Goal: Task Accomplishment & Management: Use online tool/utility

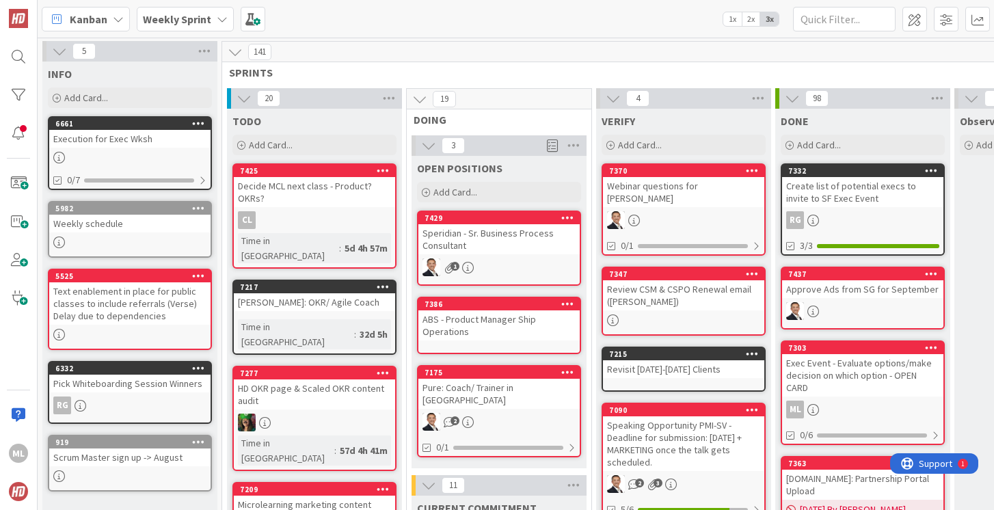
click at [201, 18] on b "Weekly Sprint" at bounding box center [177, 19] width 68 height 14
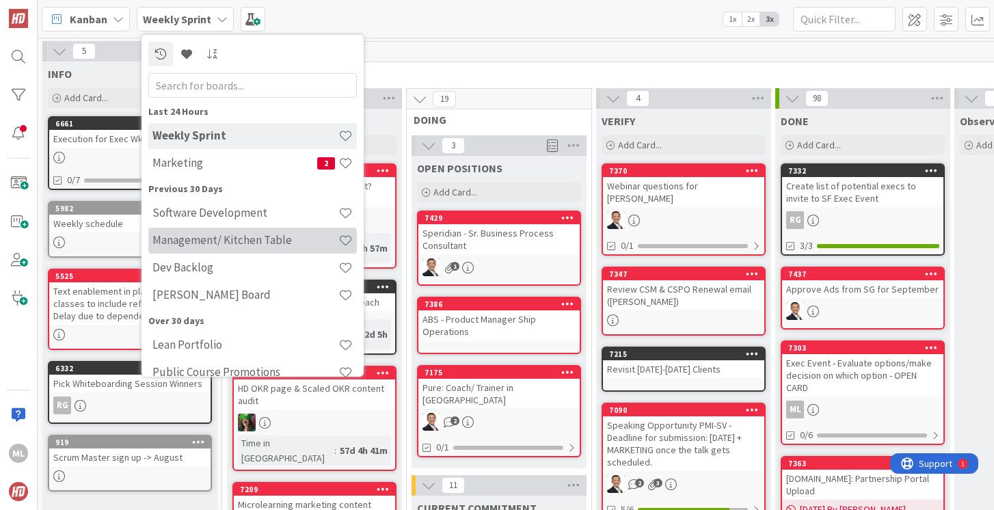
click at [186, 239] on h4 "Management/ Kitchen Table" at bounding box center [246, 240] width 186 height 14
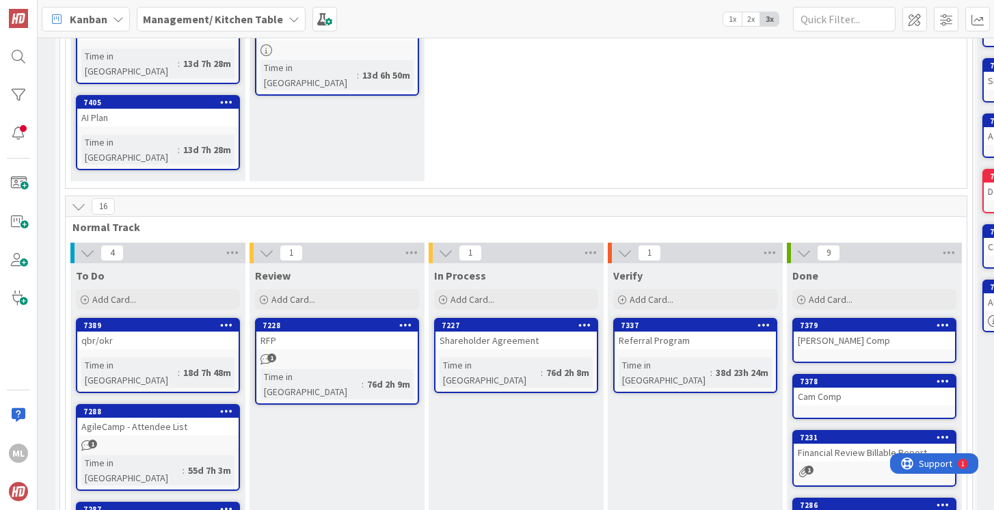
scroll to position [181, 162]
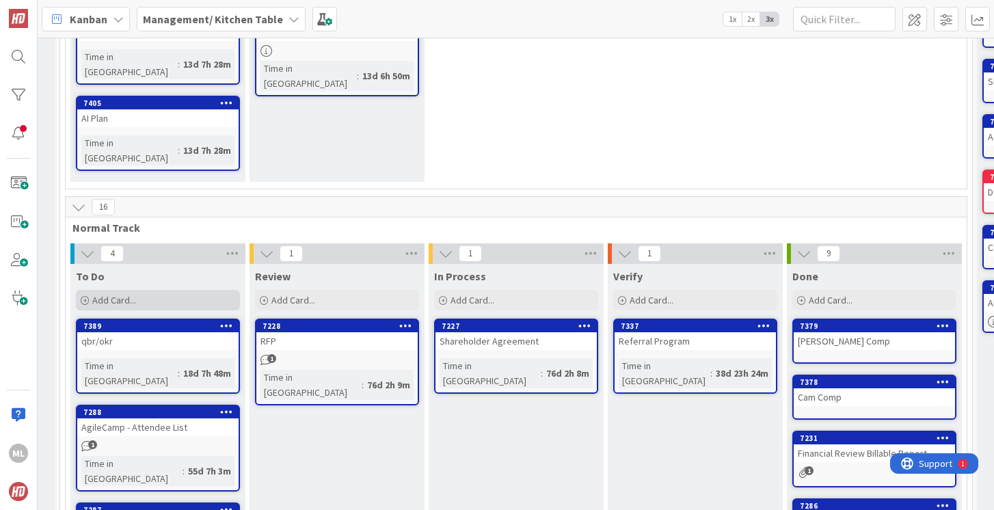
click at [161, 290] on div "Add Card..." at bounding box center [158, 300] width 164 height 21
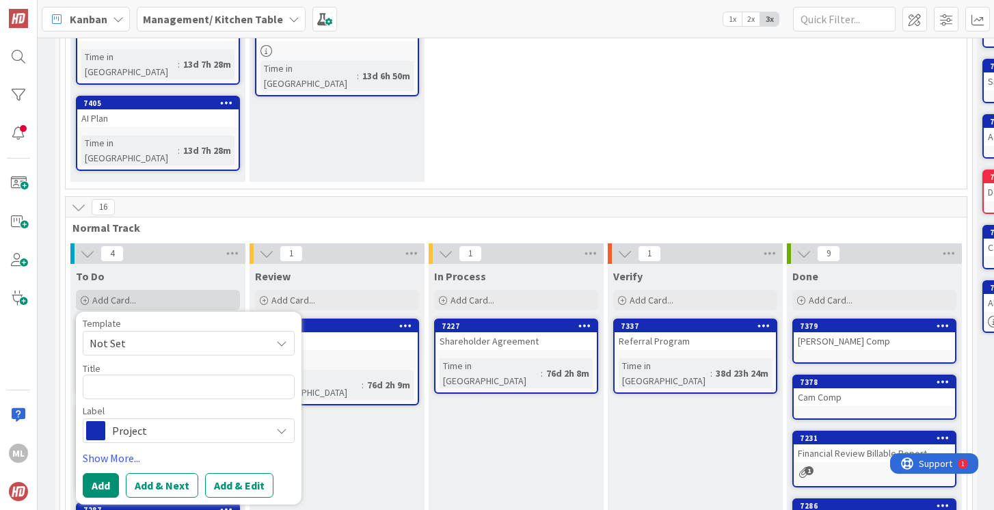
type textarea "x"
type textarea "M"
type textarea "x"
type textarea "MC"
type textarea "x"
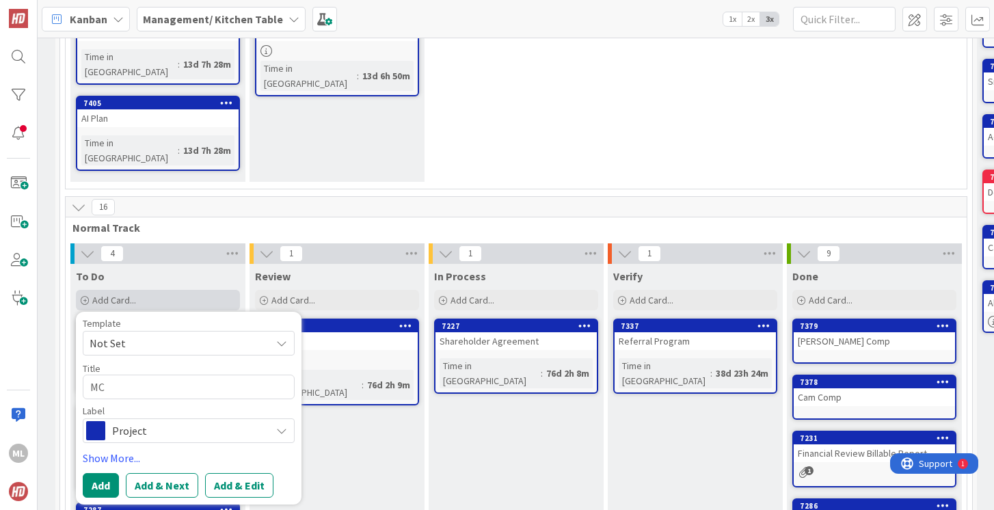
type textarea "MCL"
type textarea "x"
type textarea "MCL"
type textarea "x"
type textarea "MCL -"
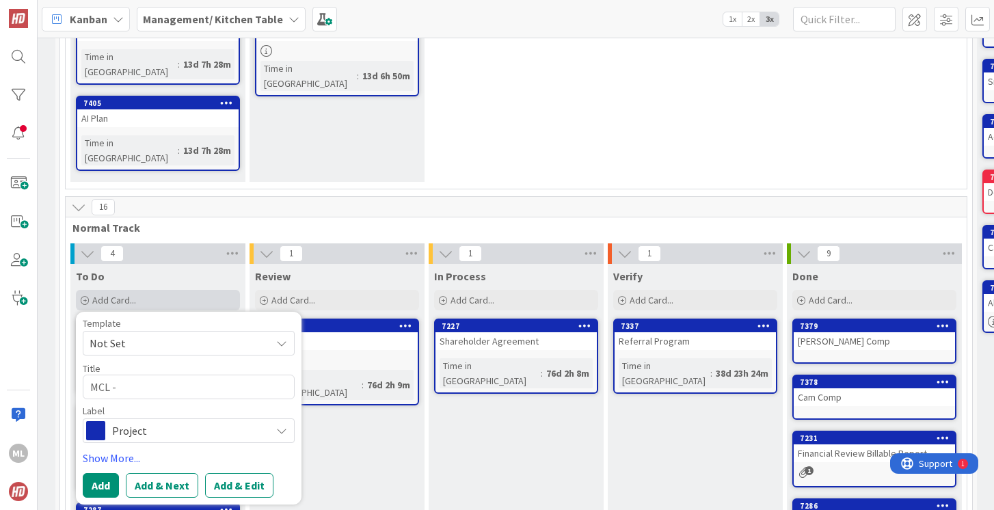
type textarea "x"
type textarea "MCL -"
type textarea "x"
type textarea "MCL - W"
type textarea "x"
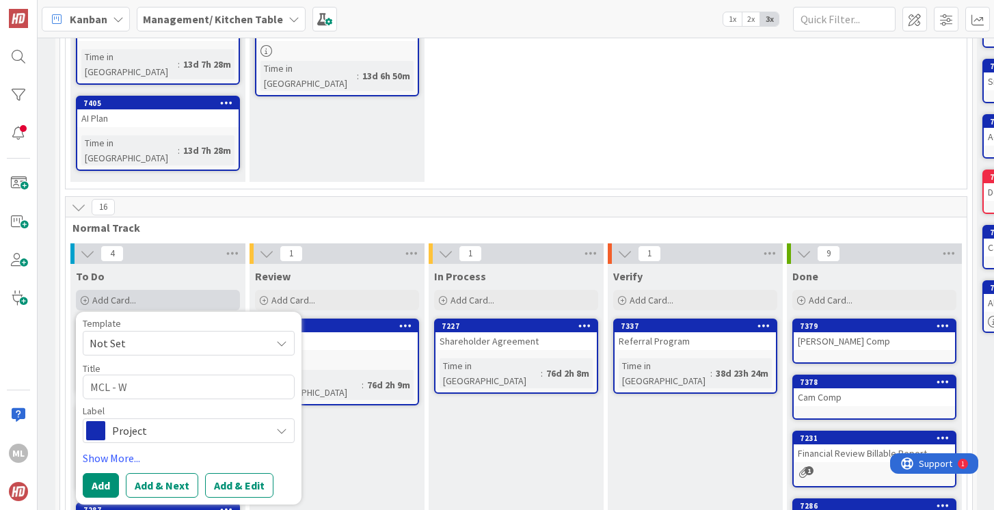
type textarea "MCL - Wh"
type textarea "x"
type textarea "MCL - Wha"
type textarea "x"
type textarea "MCL - What"
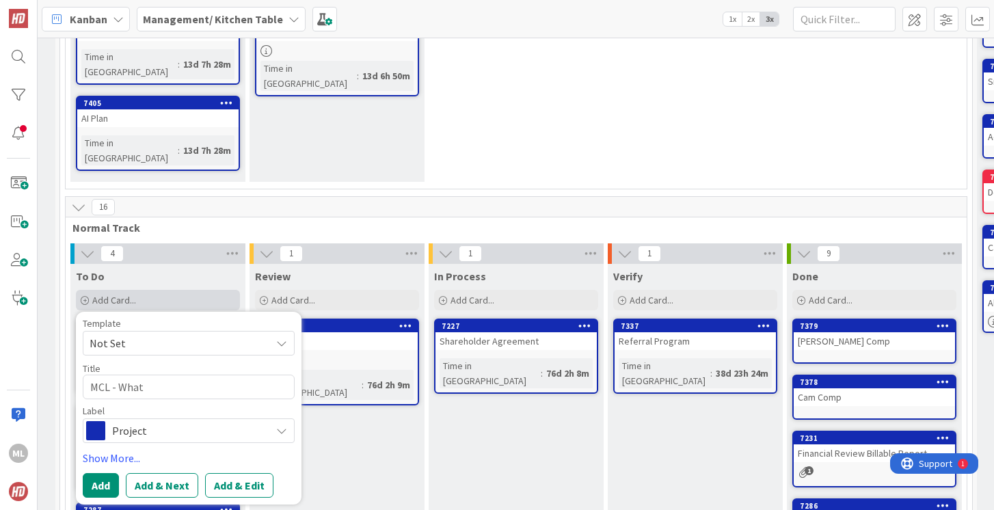
type textarea "x"
type textarea "MCL - What c"
type textarea "x"
type textarea "MCL - What cl"
type textarea "x"
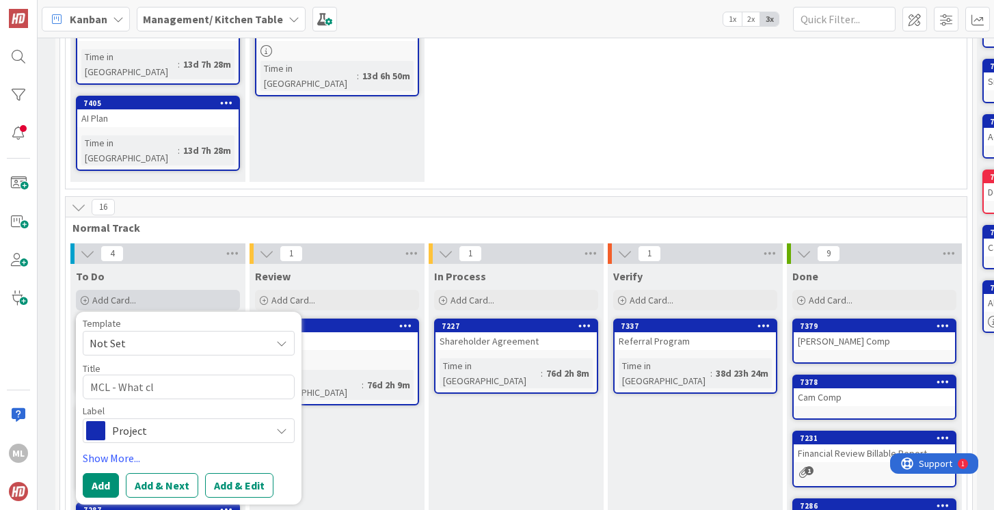
type textarea "MCL - What cla"
type textarea "x"
type textarea "MCL - What clas"
type textarea "x"
type textarea "MCL - What class"
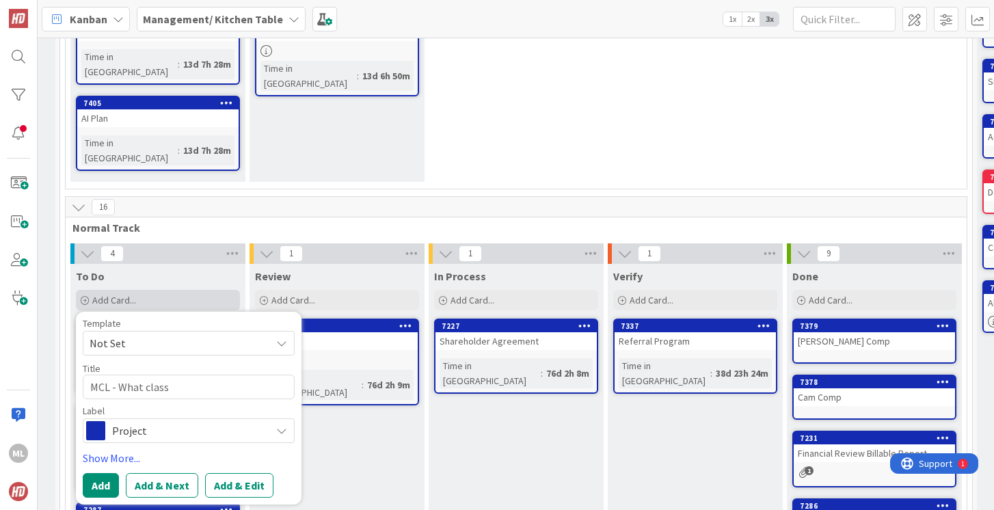
type textarea "x"
type textarea "MCL - What class n"
type textarea "x"
type textarea "MCL - What class ne"
type textarea "x"
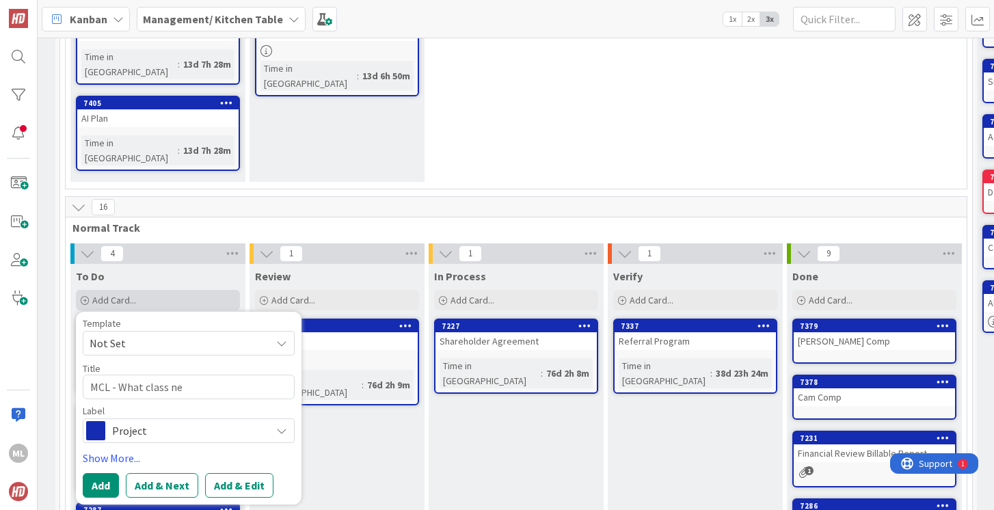
type textarea "MCL - What class nex"
type textarea "x"
type textarea "MCL - What class next"
type textarea "x"
type textarea "MCL - What class next?"
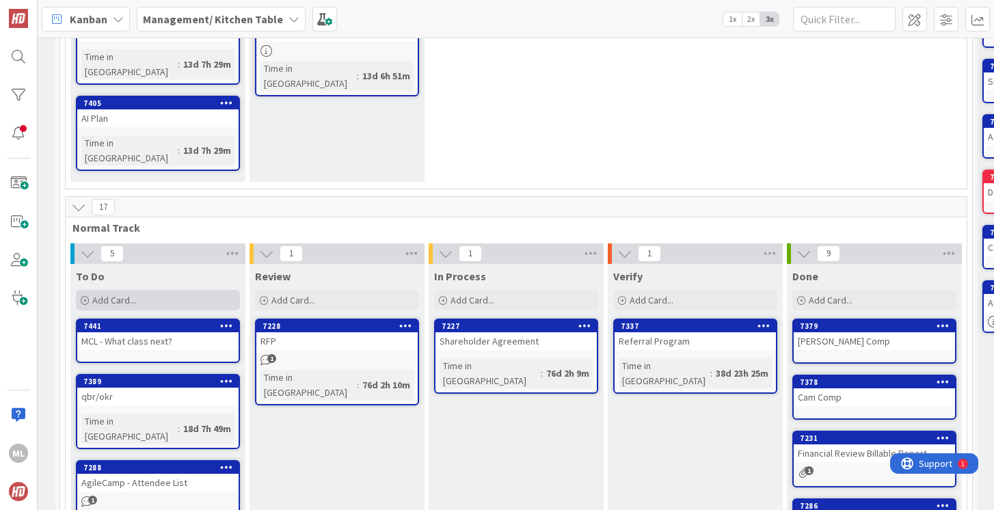
click at [92, 294] on span "Add Card..." at bounding box center [114, 300] width 44 height 12
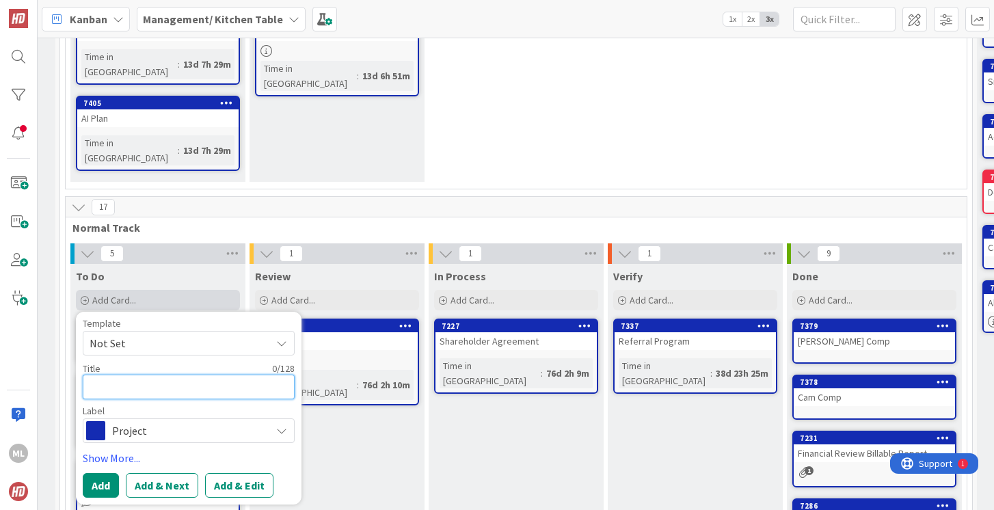
type textarea "x"
type textarea "E"
type textarea "x"
type textarea "Ex"
type textarea "x"
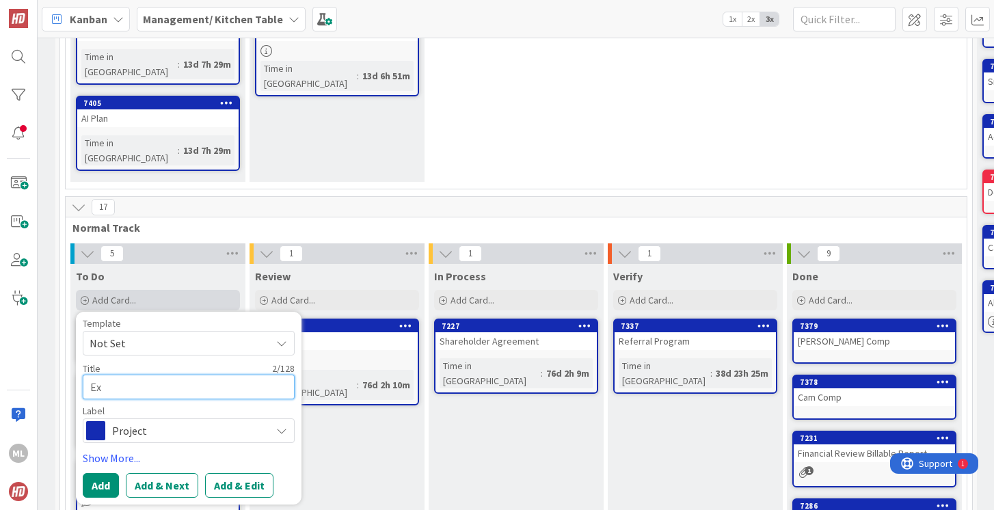
type textarea "Exe"
type textarea "x"
type textarea "Exec"
type textarea "x"
type textarea "Exe"
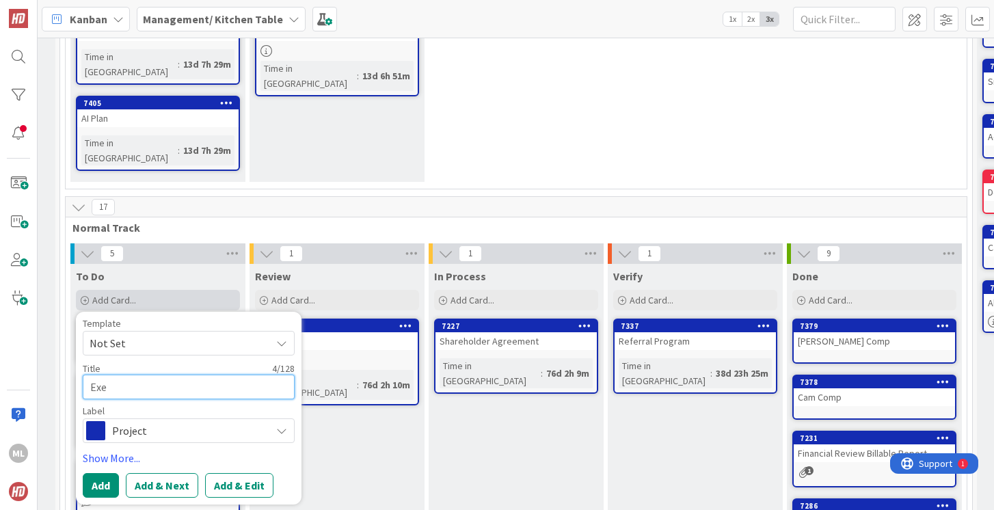
type textarea "x"
type textarea "Ex"
type textarea "x"
type textarea "E"
type textarea "x"
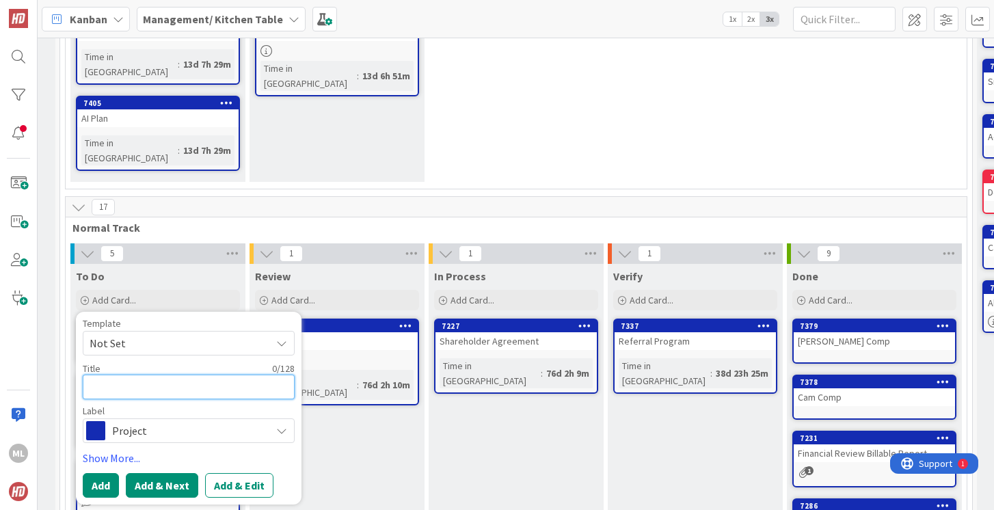
type textarea "C"
type textarea "x"
type textarea "CD"
type textarea "x"
type textarea "CD"
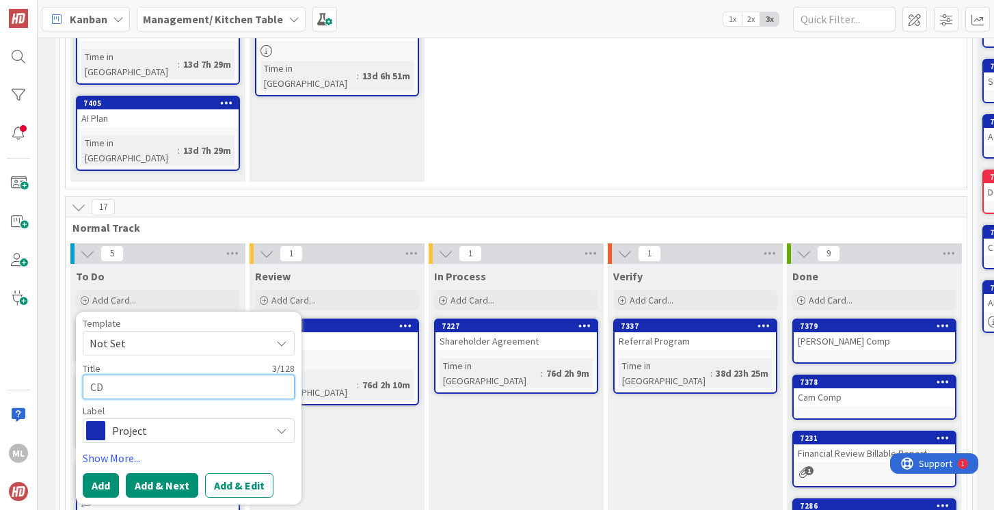
type textarea "x"
type textarea "CD r"
type textarea "x"
type textarea "CD ra"
type textarea "x"
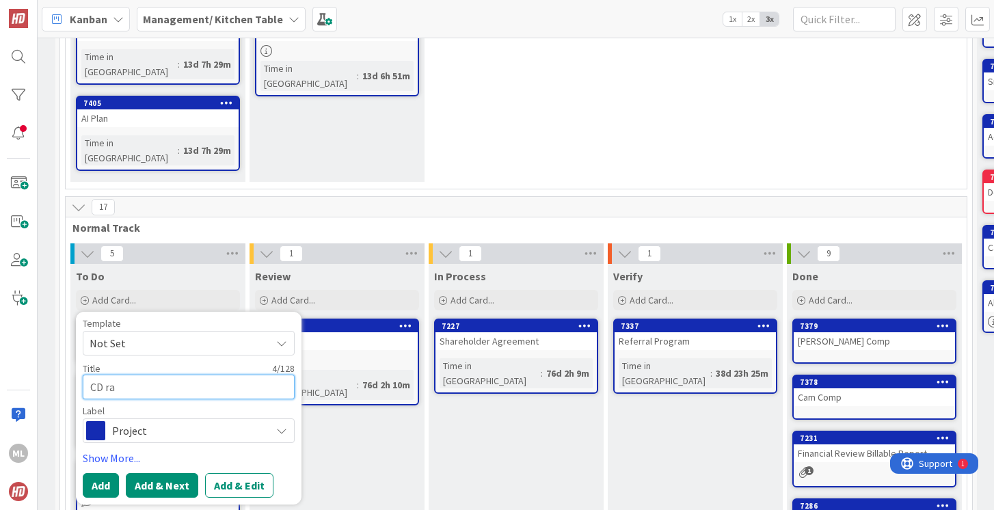
type textarea "CD rat"
type textarea "x"
type textarea "CD rate"
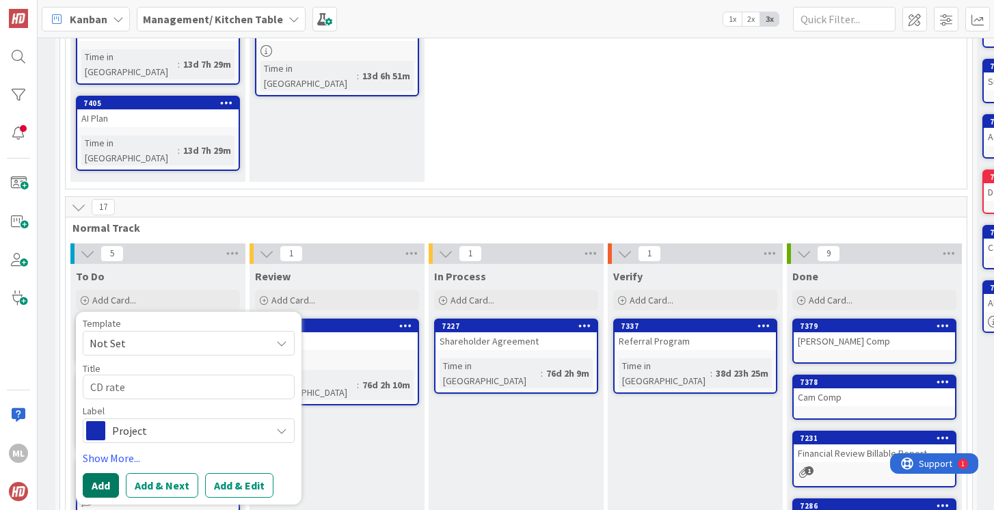
click at [95, 473] on button "Add" at bounding box center [101, 485] width 36 height 25
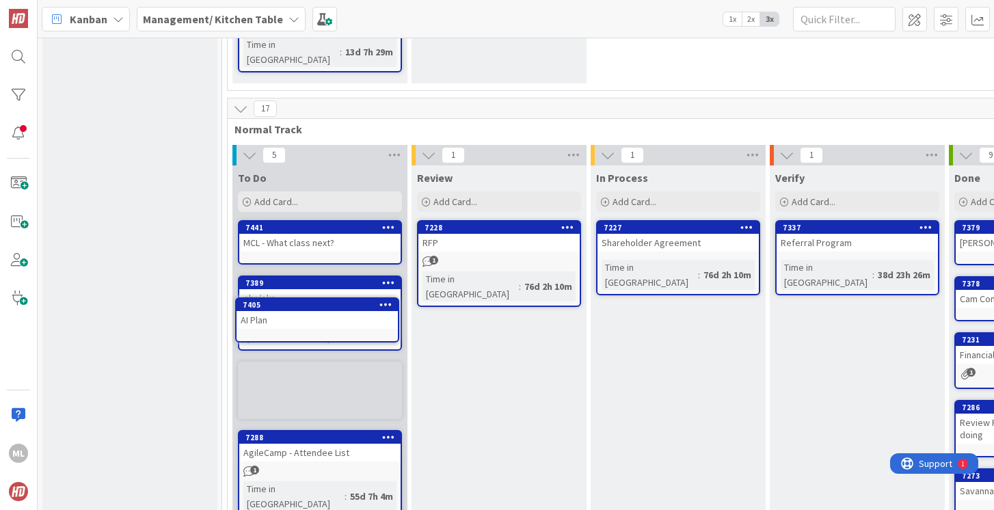
scroll to position [264, 0]
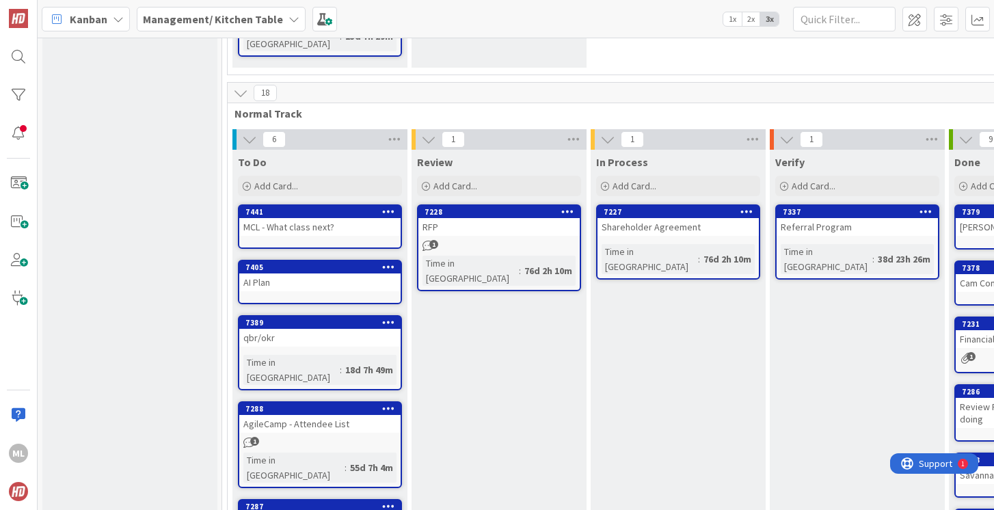
click at [266, 329] on div "qbr/okr" at bounding box center [319, 338] width 161 height 18
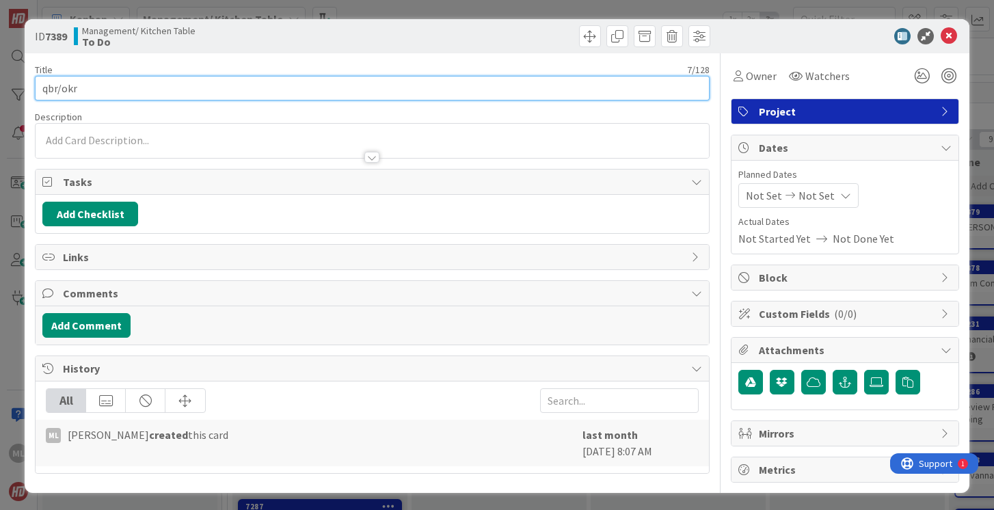
click at [178, 88] on input "qbr/okr" at bounding box center [372, 88] width 674 height 25
type input "qbr/okr - [PERSON_NAME]?"
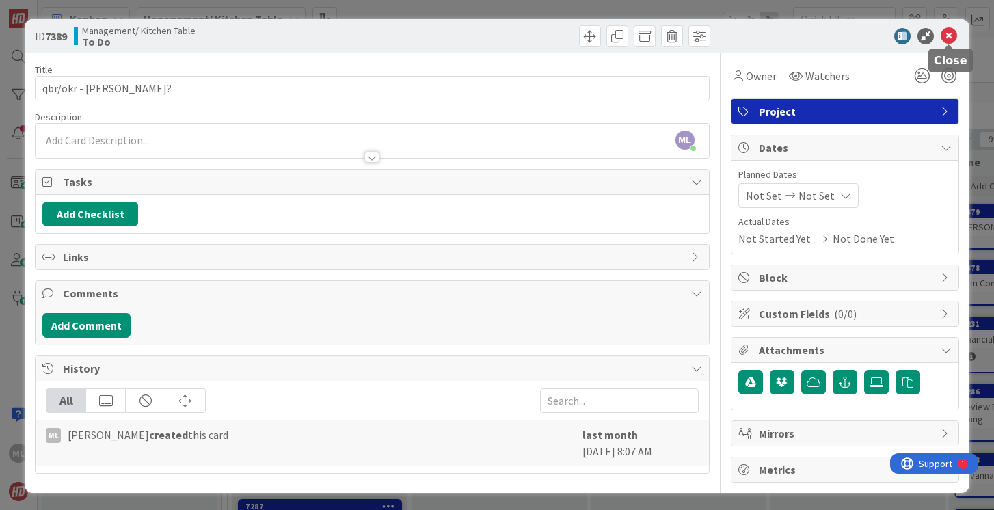
click at [948, 34] on icon at bounding box center [949, 36] width 16 height 16
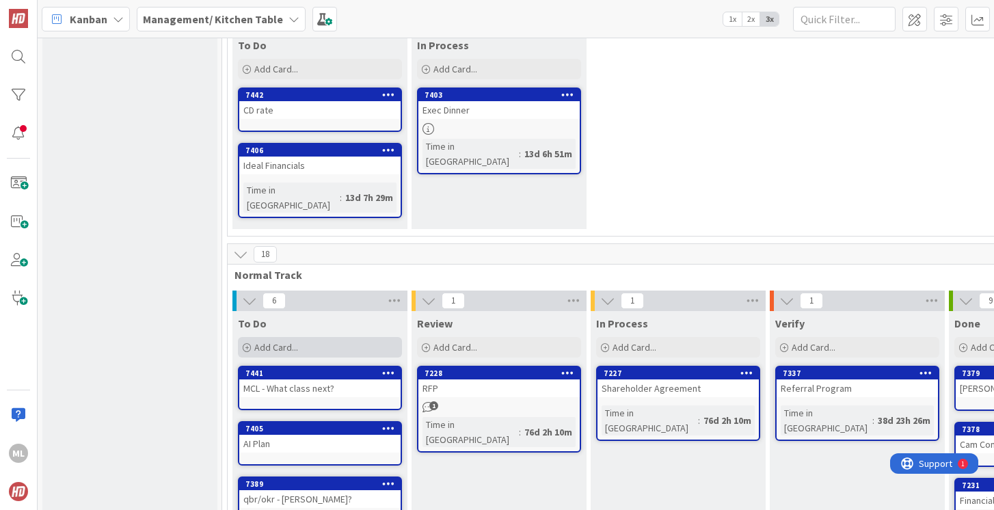
scroll to position [57, 0]
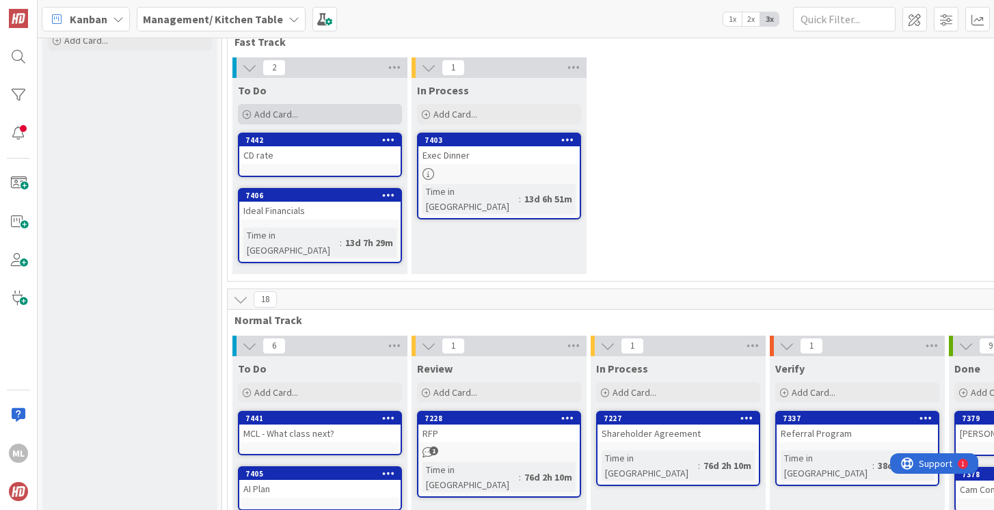
click at [313, 118] on div "Add Card..." at bounding box center [320, 114] width 164 height 21
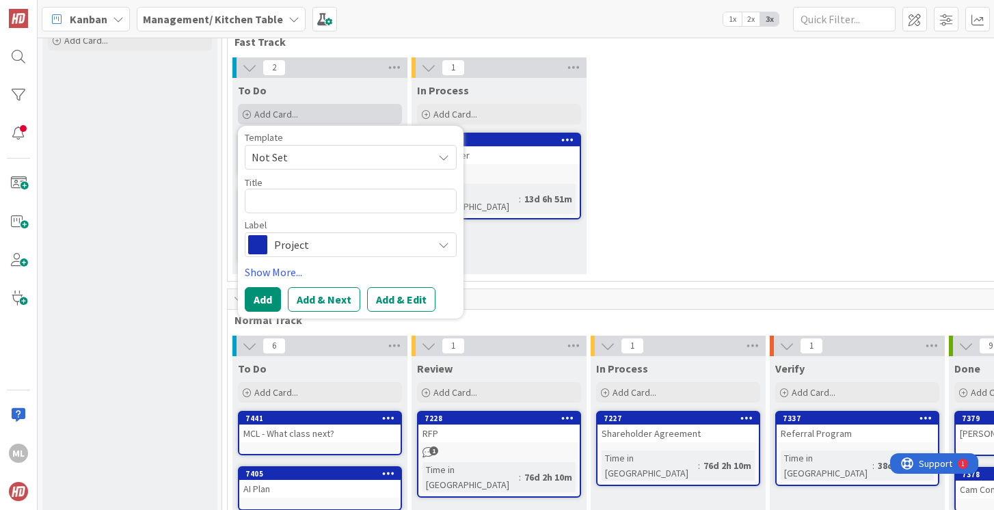
type textarea "x"
type textarea "C"
type textarea "x"
type textarea "Ch"
type textarea "x"
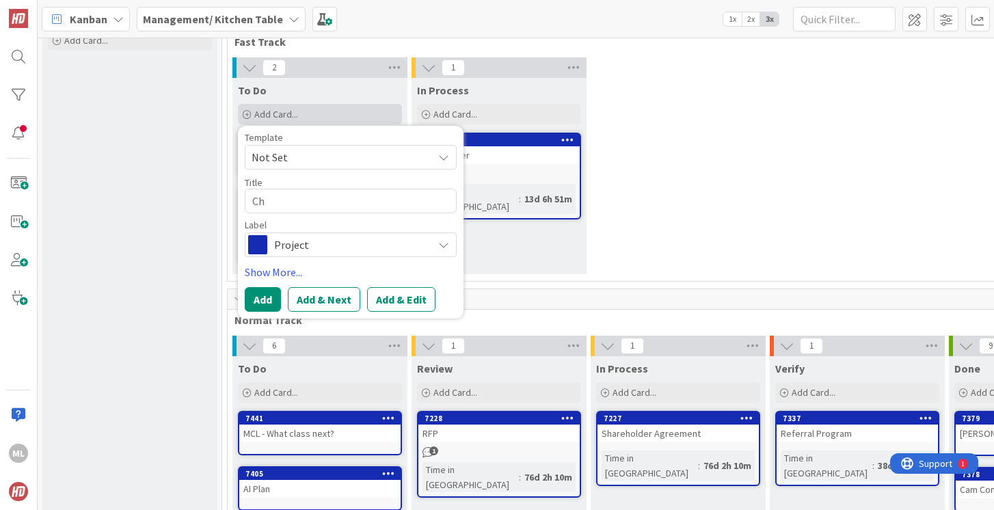
type textarea "Chr"
type textarea "x"
type textarea "Chri"
type textarea "x"
type textarea "[PERSON_NAME]"
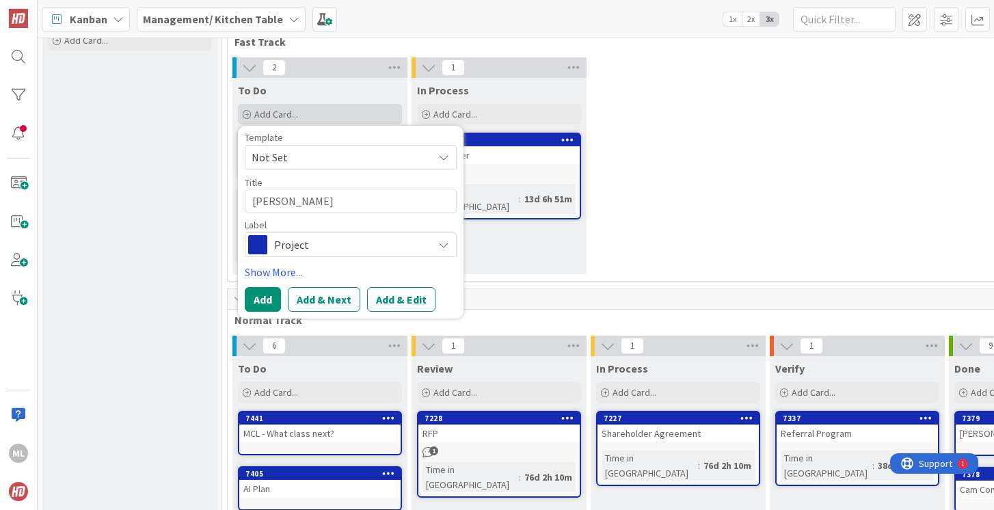
type textarea "x"
type textarea "[PERSON_NAME]"
type textarea "x"
type textarea "[PERSON_NAME]"
type textarea "x"
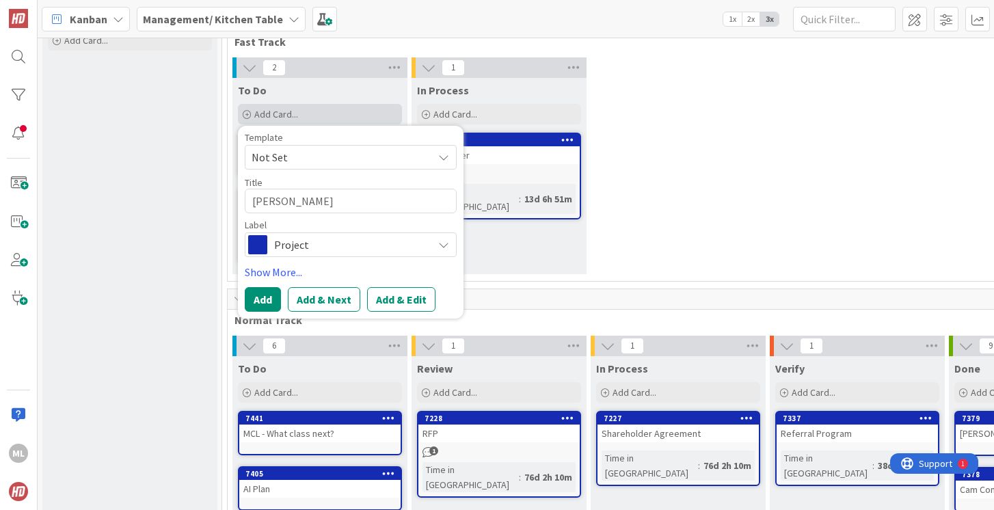
type textarea "[PERSON_NAME]"
type textarea "x"
type textarea "[PERSON_NAME]"
type textarea "x"
type textarea "[PERSON_NAME] A Em"
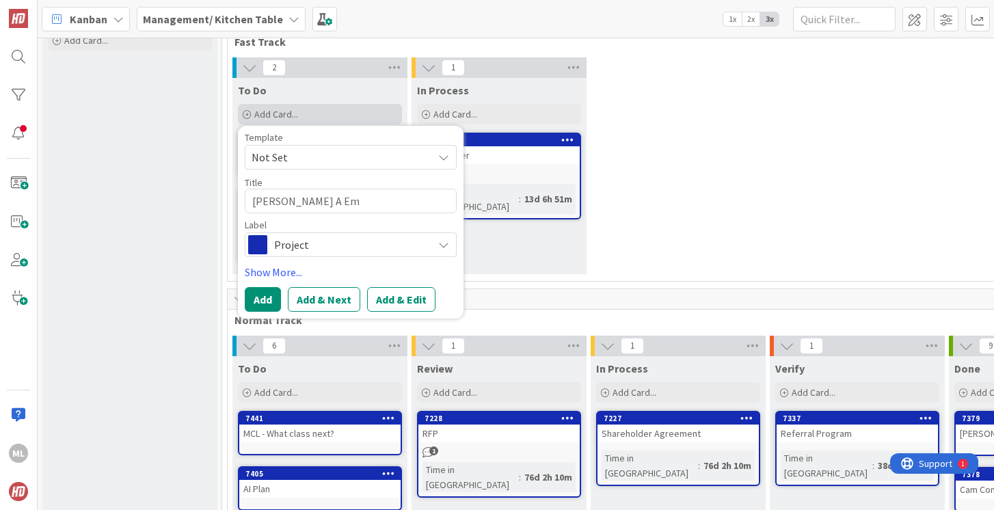
type textarea "x"
type textarea "[PERSON_NAME] A Emp"
type textarea "x"
type textarea "[PERSON_NAME] A Empl"
type textarea "x"
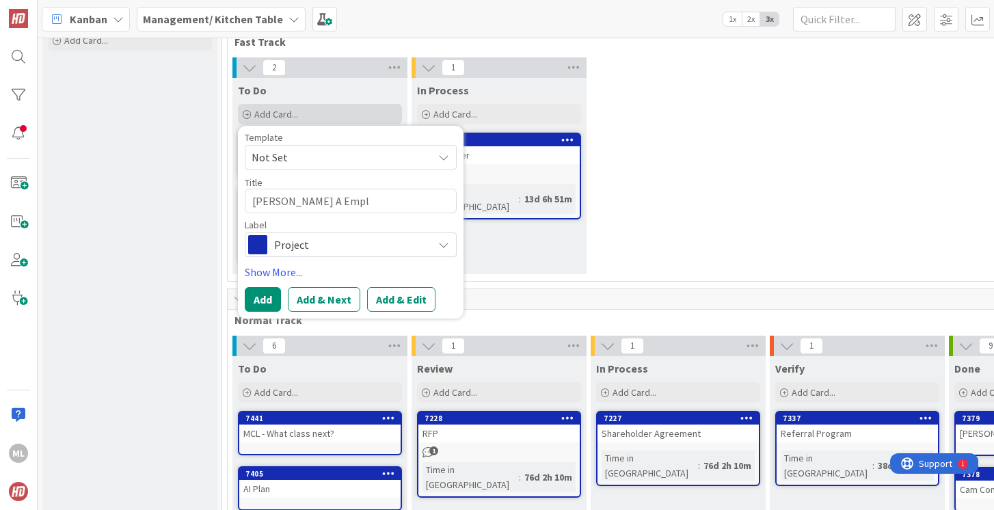
type textarea "[PERSON_NAME] A Emplo"
type textarea "x"
type textarea "[PERSON_NAME] A Employ"
type textarea "x"
type textarea "[PERSON_NAME] A Employm"
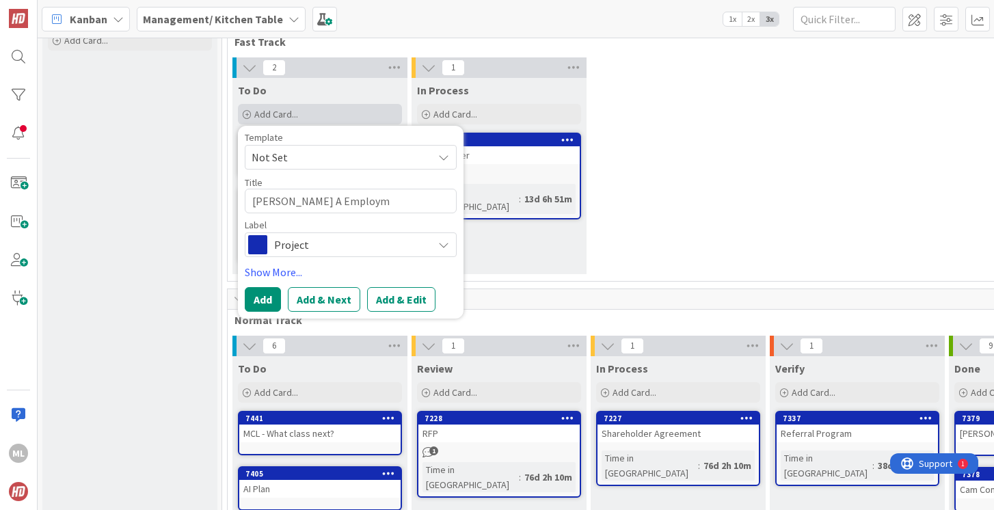
type textarea "x"
type textarea "[PERSON_NAME]"
type textarea "x"
type textarea "[PERSON_NAME] A Employmen"
type textarea "x"
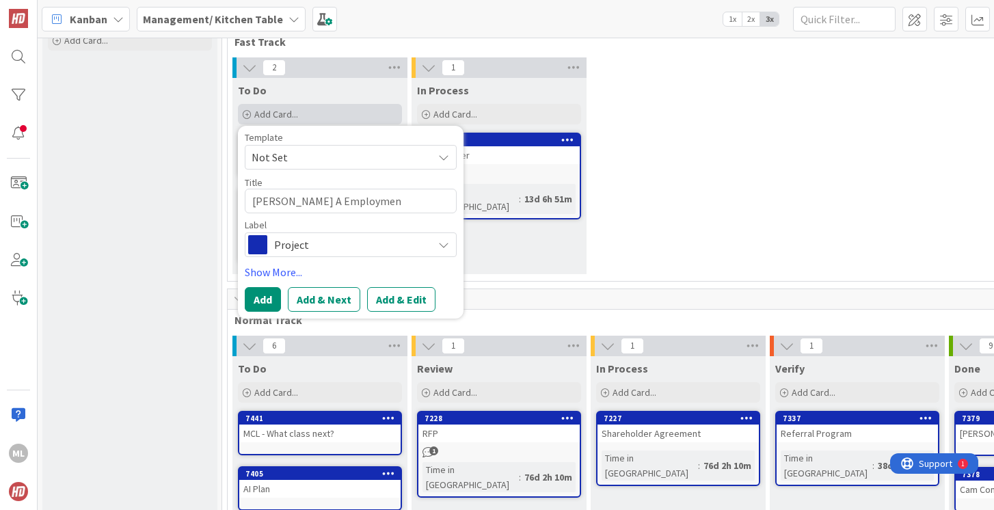
type textarea "[PERSON_NAME] A Employment"
type textarea "x"
type textarea "[PERSON_NAME] A Employment"
type textarea "x"
type textarea "[PERSON_NAME] A Employment V"
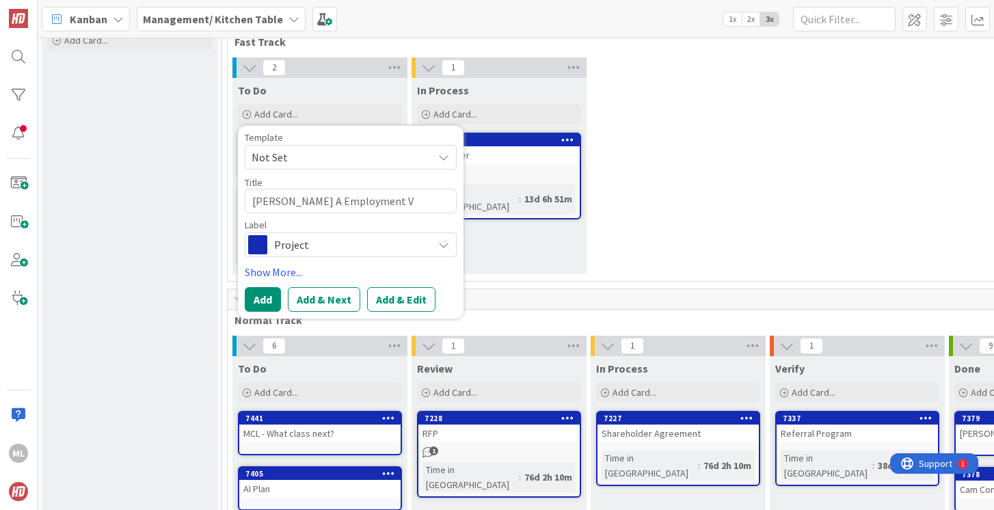
type textarea "x"
type textarea "[PERSON_NAME] A Employment Ve"
type textarea "x"
type textarea "[PERSON_NAME] A Employment Ver"
type textarea "x"
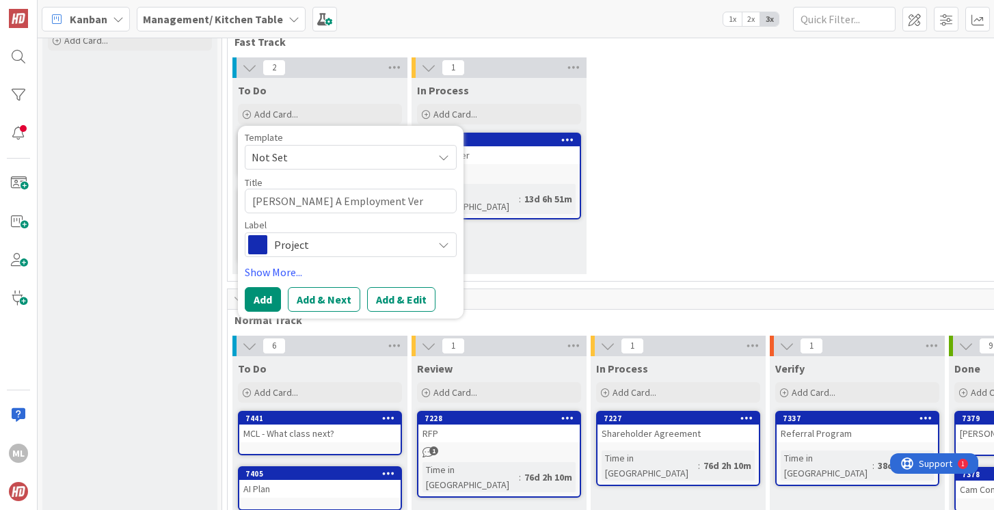
type textarea "[PERSON_NAME] A Employment Veri"
type textarea "x"
type textarea "[PERSON_NAME] A Employment Verif"
type textarea "x"
type textarea "[PERSON_NAME] A Employment Verifi"
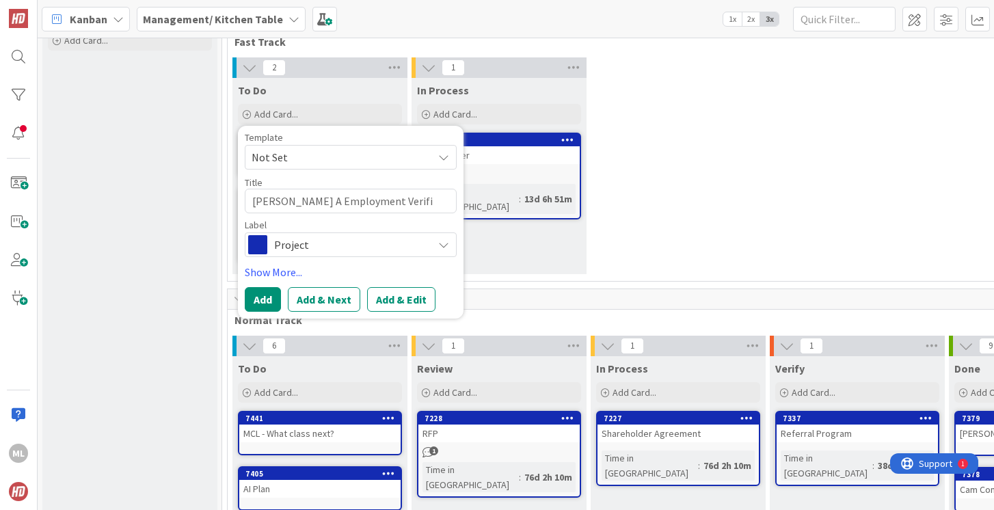
type textarea "x"
type textarea "[PERSON_NAME] A Employment Verific"
type textarea "x"
type textarea "[PERSON_NAME] A Employment Verifica"
type textarea "x"
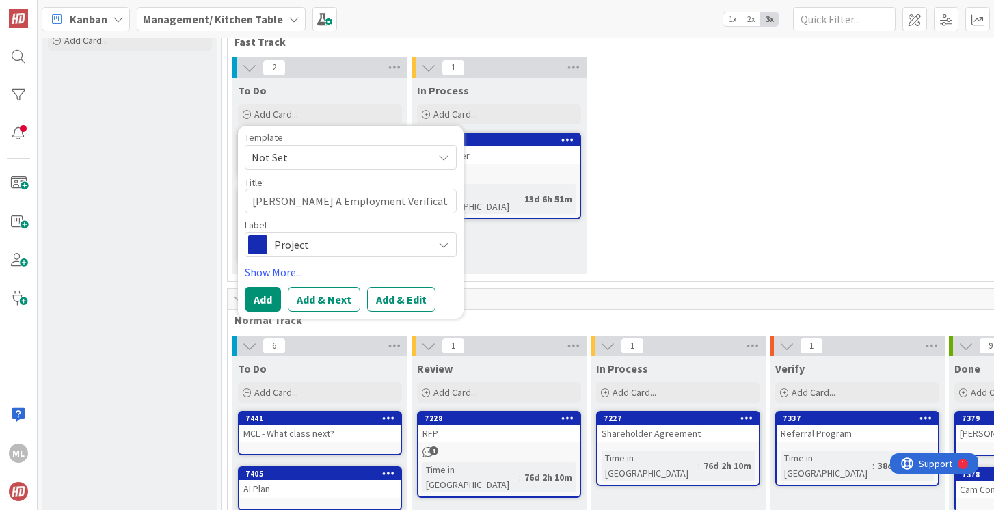
type textarea "[PERSON_NAME] A Employment Verificati"
type textarea "x"
type textarea "[PERSON_NAME] A Employment Verificatio"
type textarea "x"
type textarea "[PERSON_NAME] A Employment Verification"
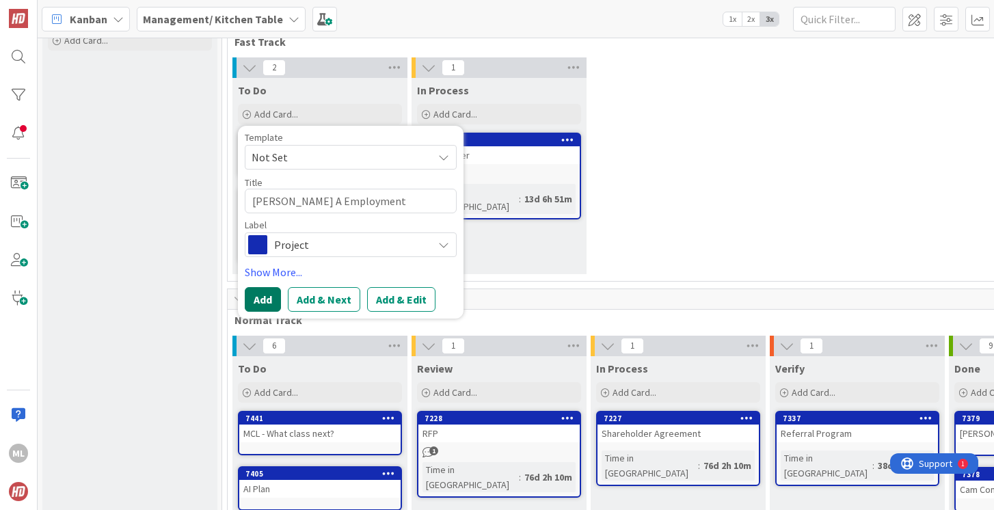
click at [263, 300] on button "Add" at bounding box center [263, 299] width 36 height 25
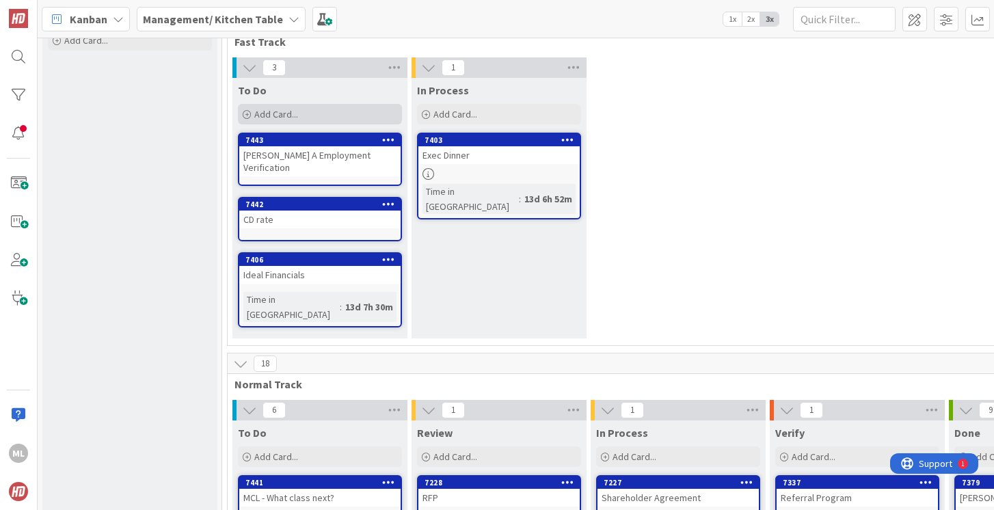
click at [296, 111] on span "Add Card..." at bounding box center [276, 114] width 44 height 12
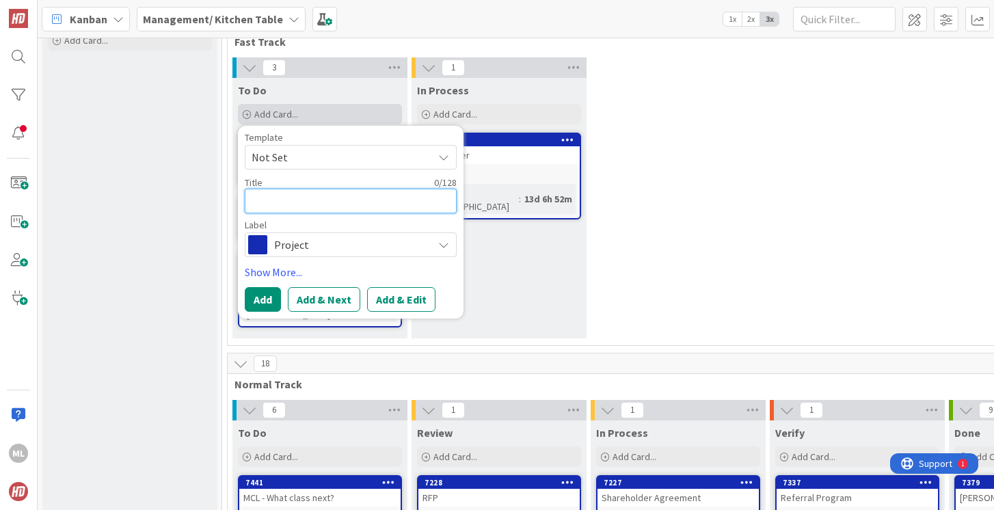
type textarea "x"
type textarea "G"
type textarea "x"
type textarea "Ga"
type textarea "x"
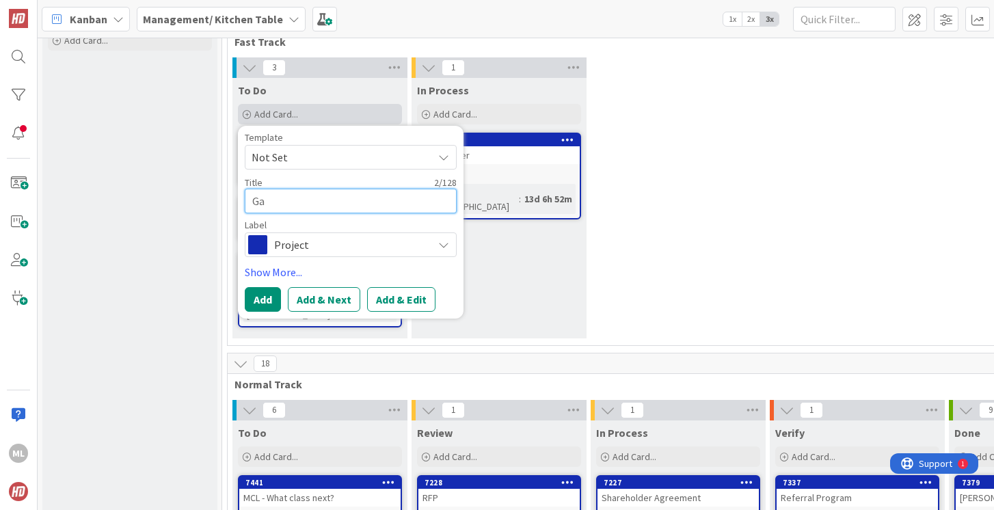
type textarea "Gal"
type textarea "x"
type textarea "Gala"
type textarea "x"
type textarea "Gala"
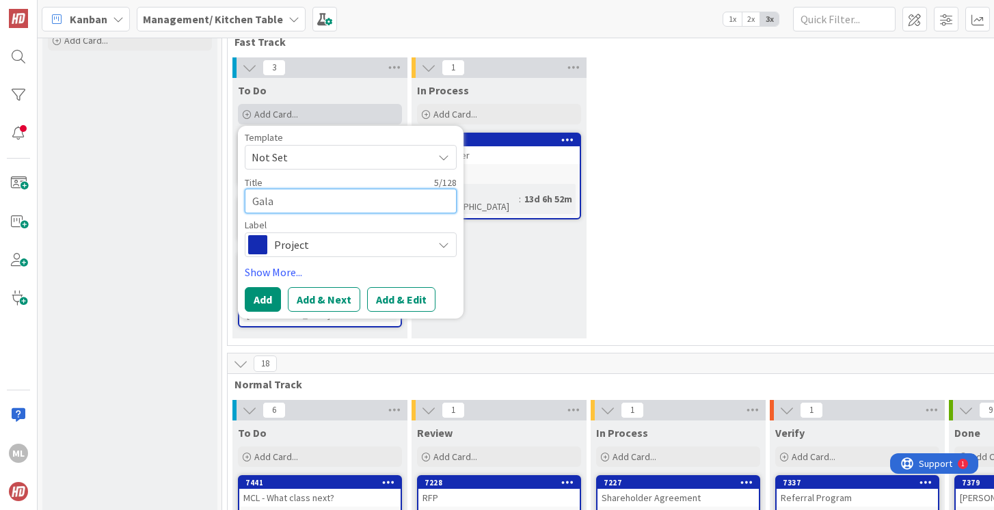
type textarea "x"
type textarea "Gala G"
type textarea "x"
type textarea "Gala Gu"
type textarea "x"
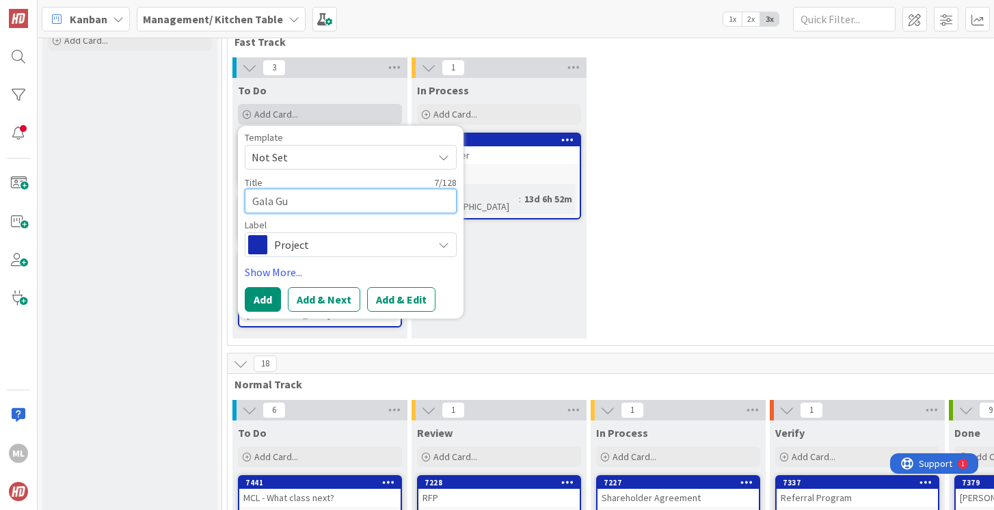
type textarea "Gala Gue"
type textarea "x"
type textarea "Gala Gues"
type textarea "x"
type textarea "Gala Guest"
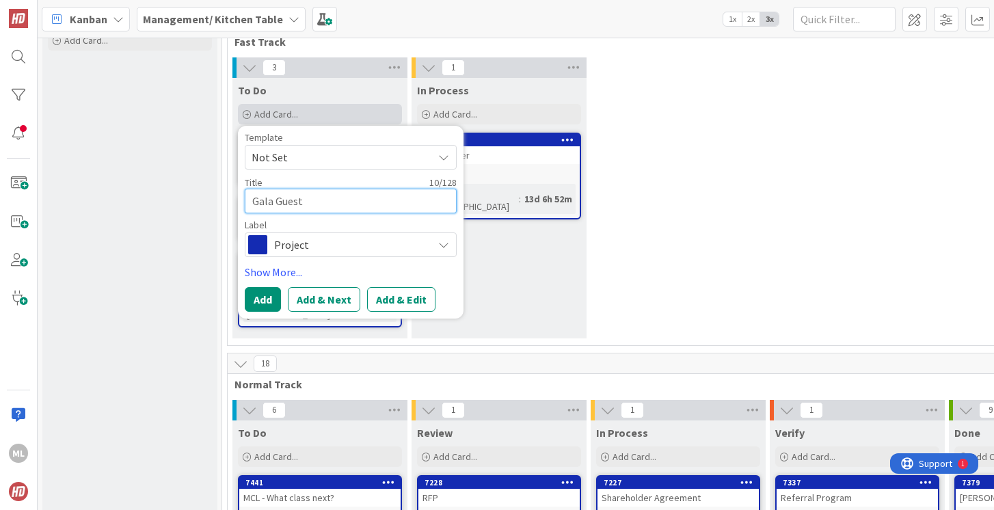
type textarea "x"
type textarea "Gala Guests"
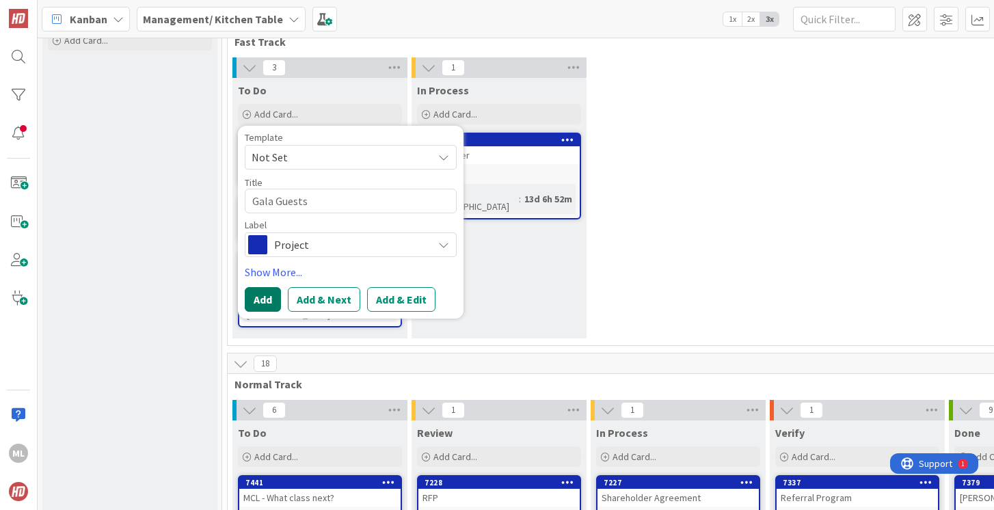
click at [259, 302] on button "Add" at bounding box center [263, 299] width 36 height 25
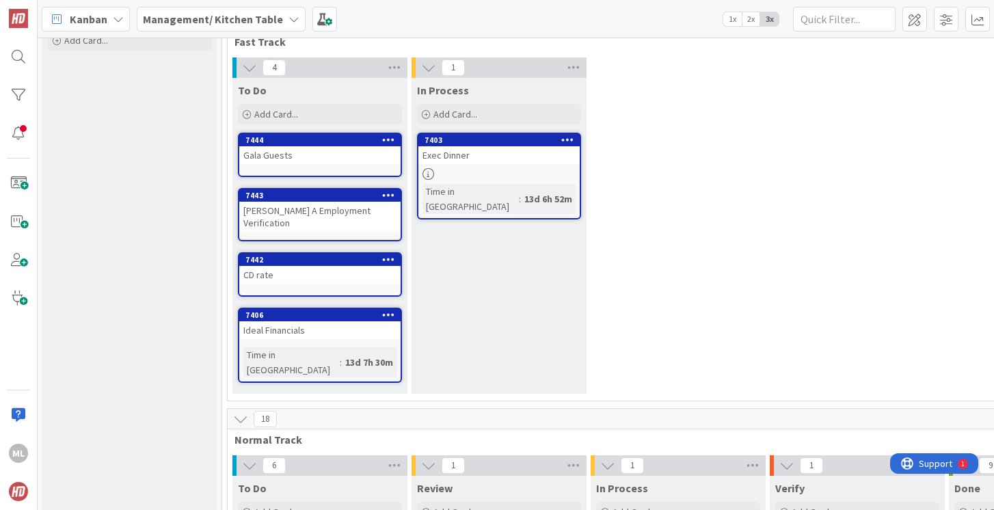
click at [298, 153] on div "Gala Guests" at bounding box center [319, 155] width 161 height 18
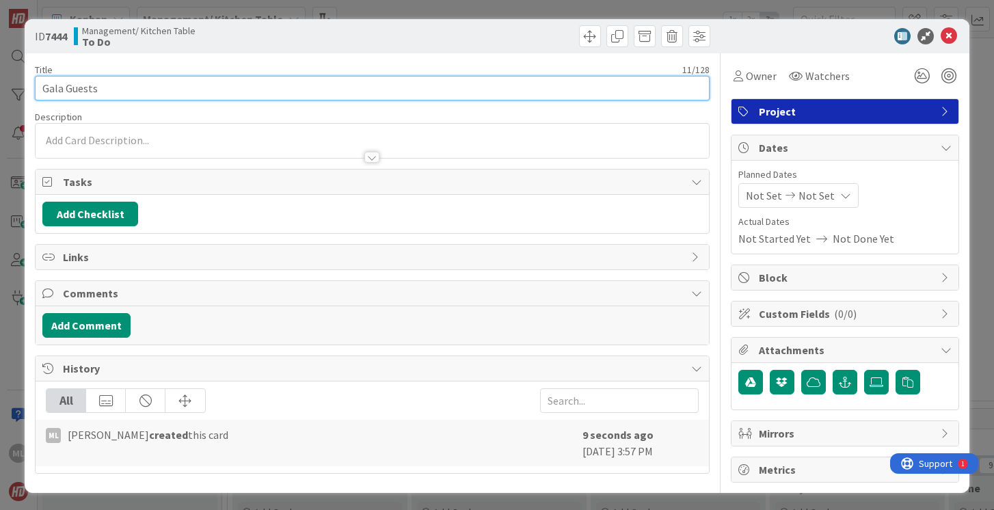
click at [178, 85] on input "Gala Guests" at bounding box center [372, 88] width 674 height 25
type input "Gala Guests/Food Due"
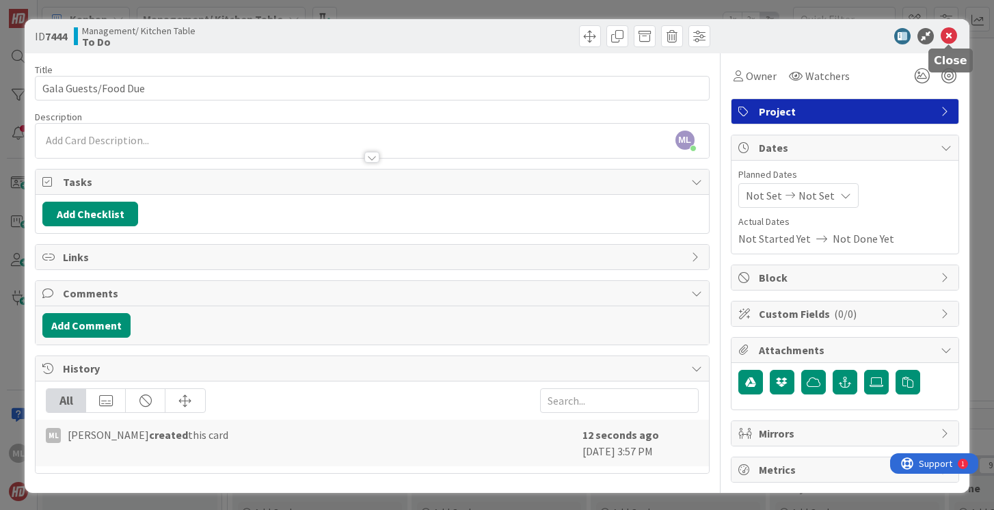
click at [950, 34] on icon at bounding box center [949, 36] width 16 height 16
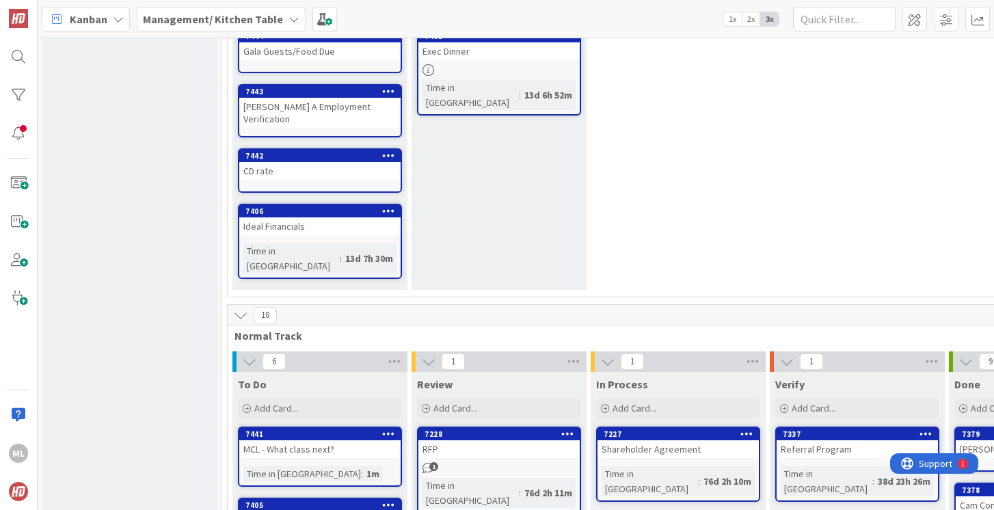
scroll to position [174, 0]
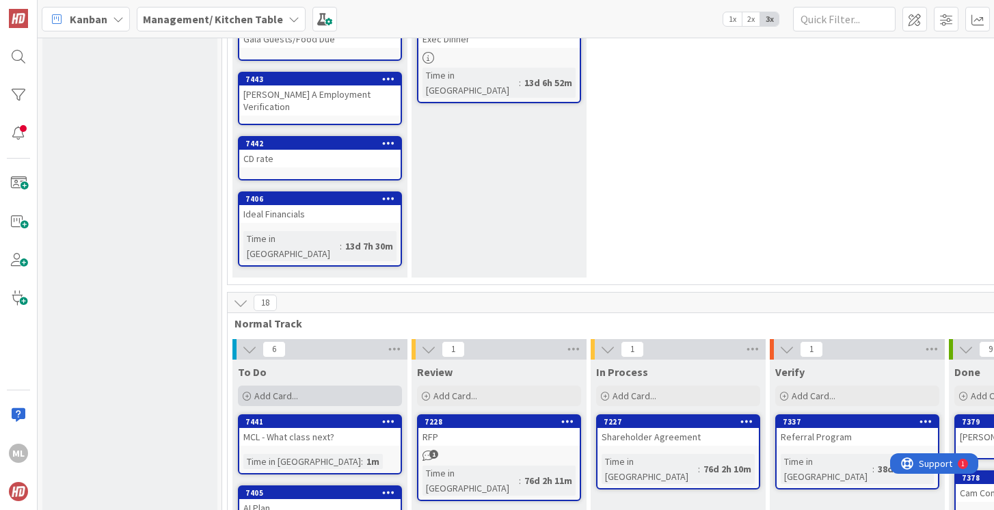
click at [276, 390] on span "Add Card..." at bounding box center [276, 396] width 44 height 12
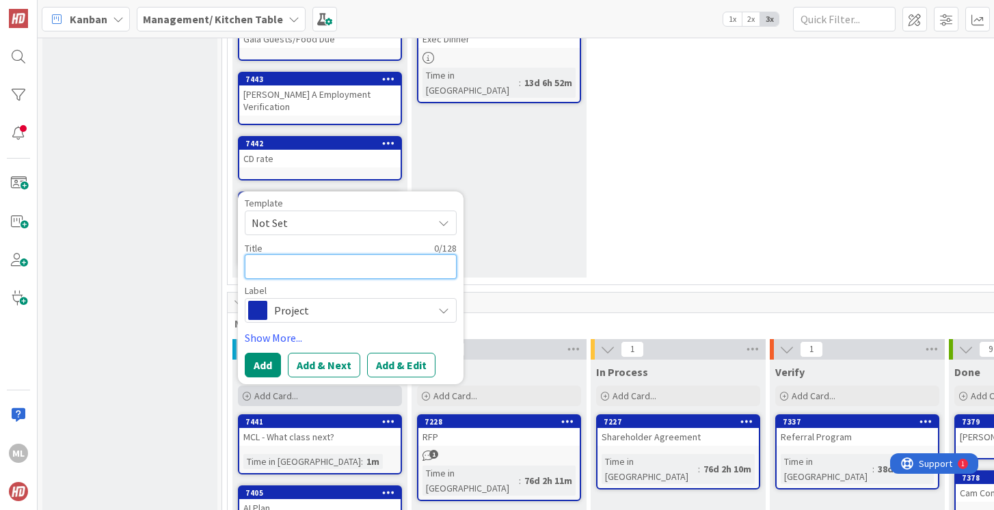
type textarea "x"
type textarea "R"
type textarea "x"
type textarea "Ru"
type textarea "x"
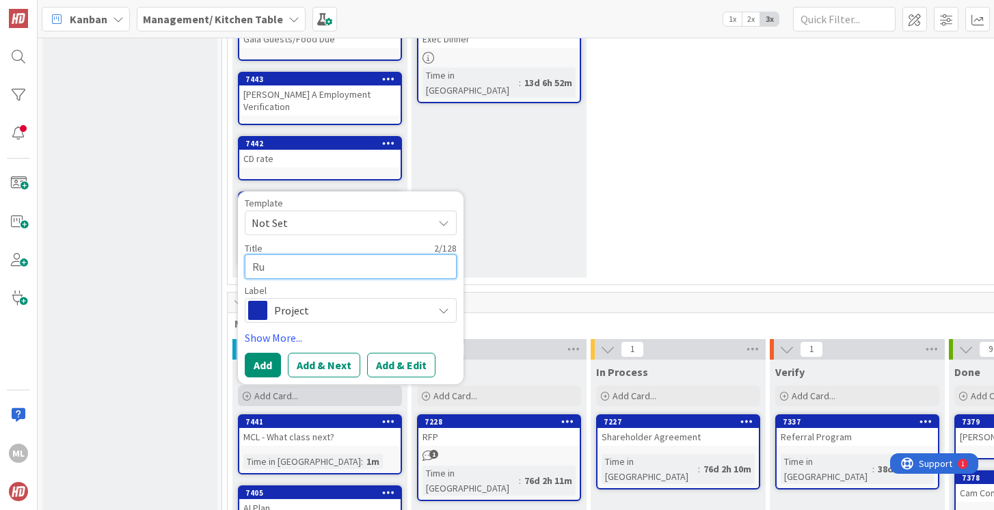
type textarea "[PERSON_NAME]"
type textarea "x"
type textarea "[PERSON_NAME]"
type textarea "x"
type textarea "Ruddr"
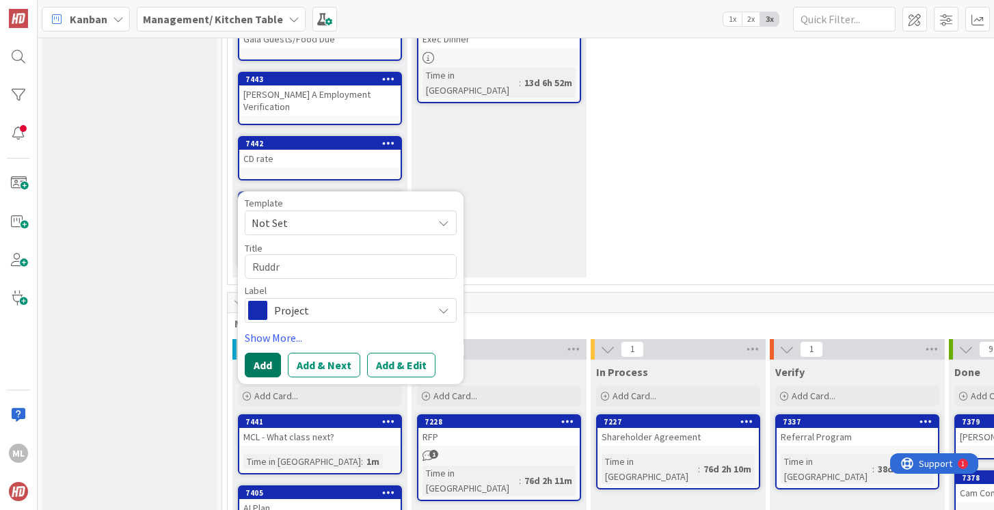
click at [265, 353] on button "Add" at bounding box center [263, 365] width 36 height 25
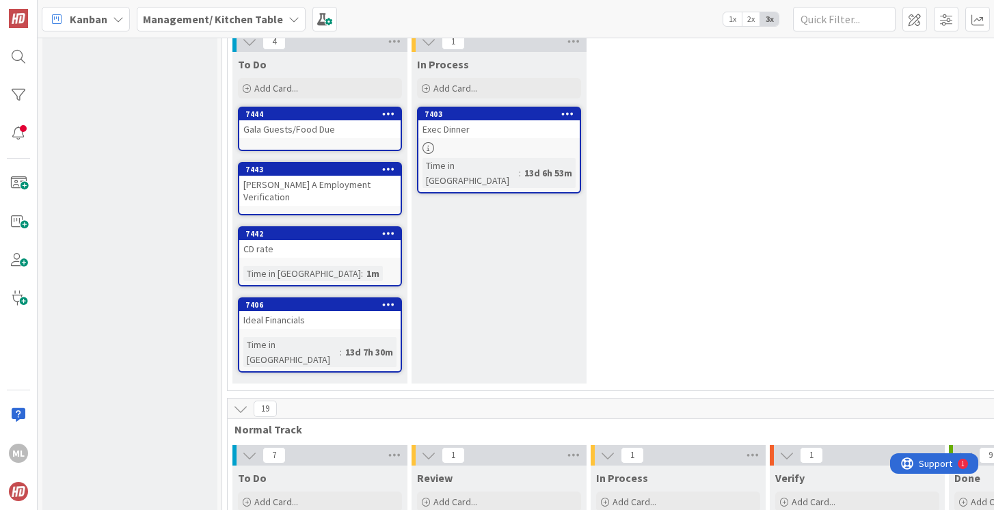
scroll to position [38, 0]
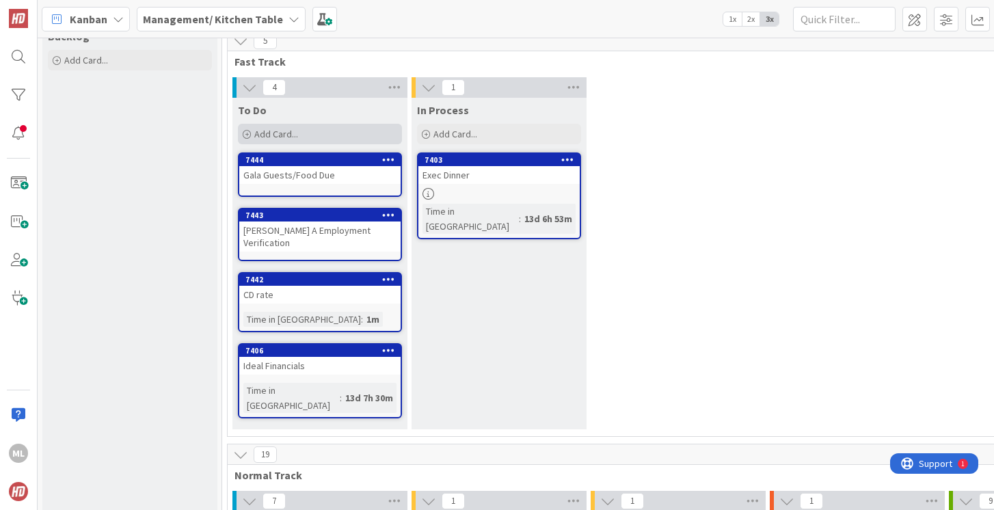
click at [311, 135] on div "Add Card..." at bounding box center [320, 134] width 164 height 21
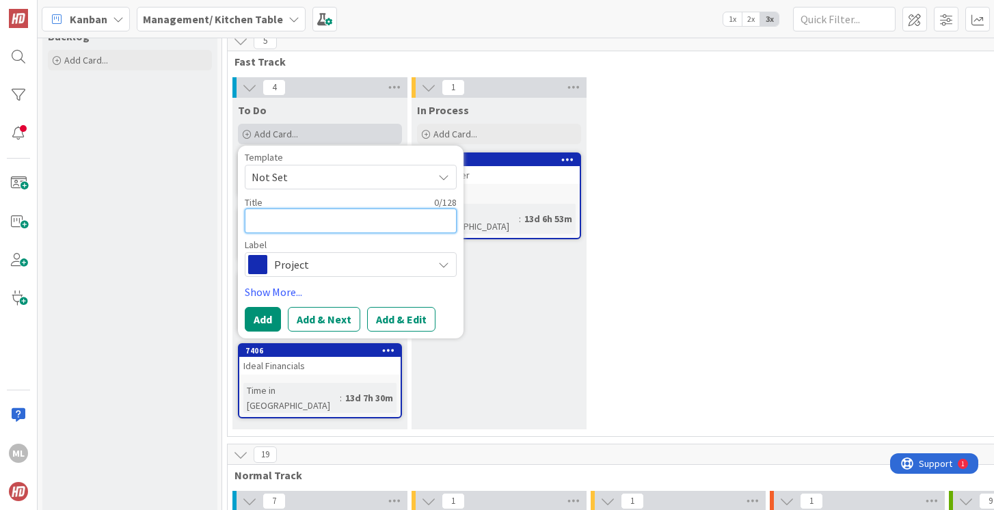
type textarea "x"
type textarea "O"
type textarea "x"
type textarea "Oc"
type textarea "x"
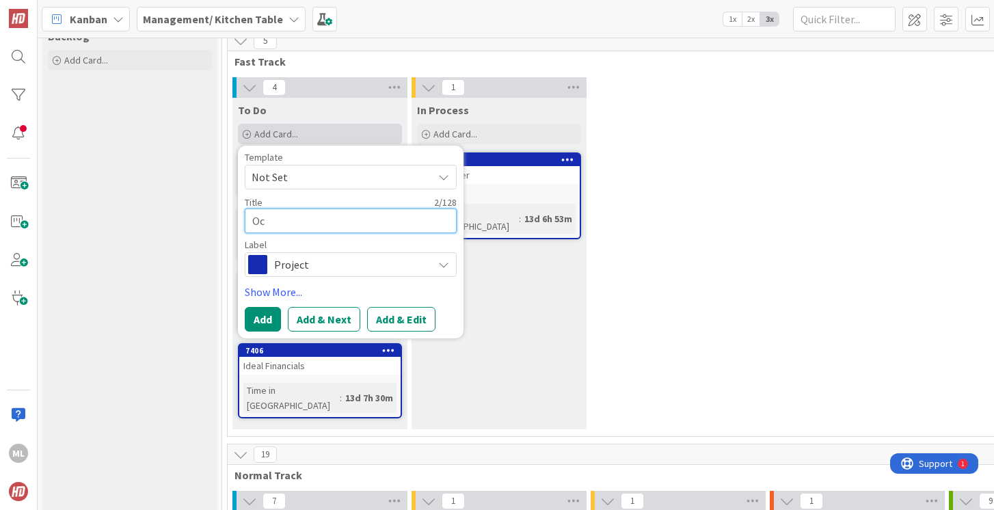
type textarea "Oct"
type textarea "x"
type textarea "Octo"
type textarea "x"
type textarea "Octob"
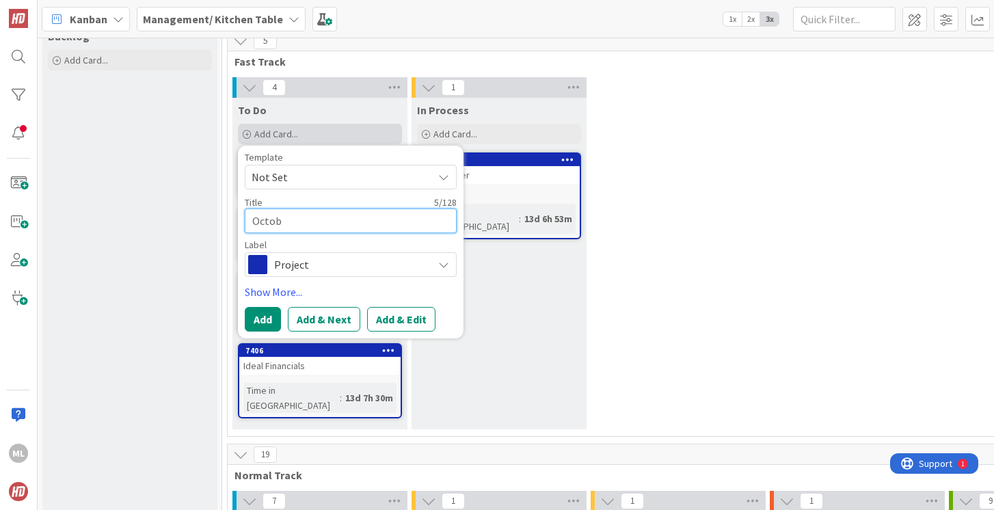
type textarea "x"
type textarea "Octobe"
type textarea "x"
type textarea "October"
type textarea "x"
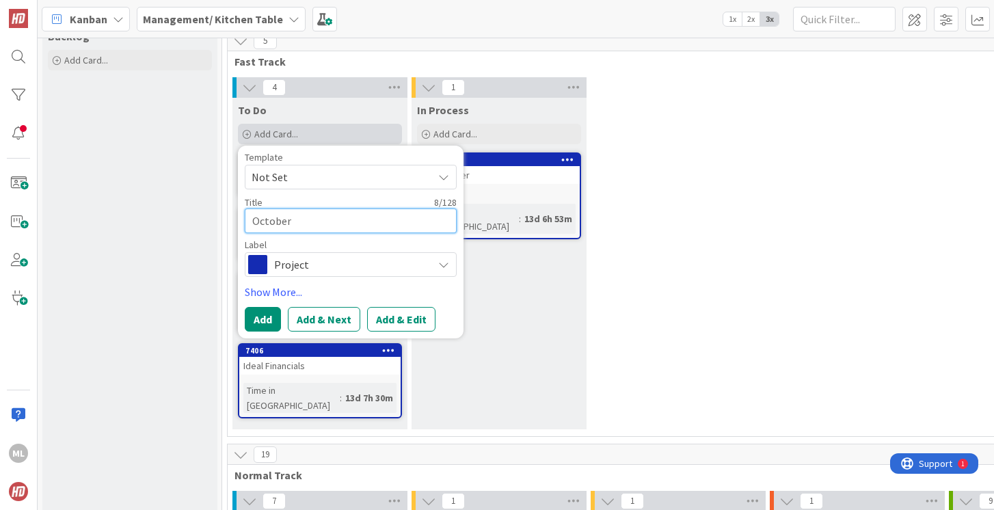
type textarea "October V"
type textarea "x"
type textarea "October Va"
type textarea "x"
type textarea "October Val"
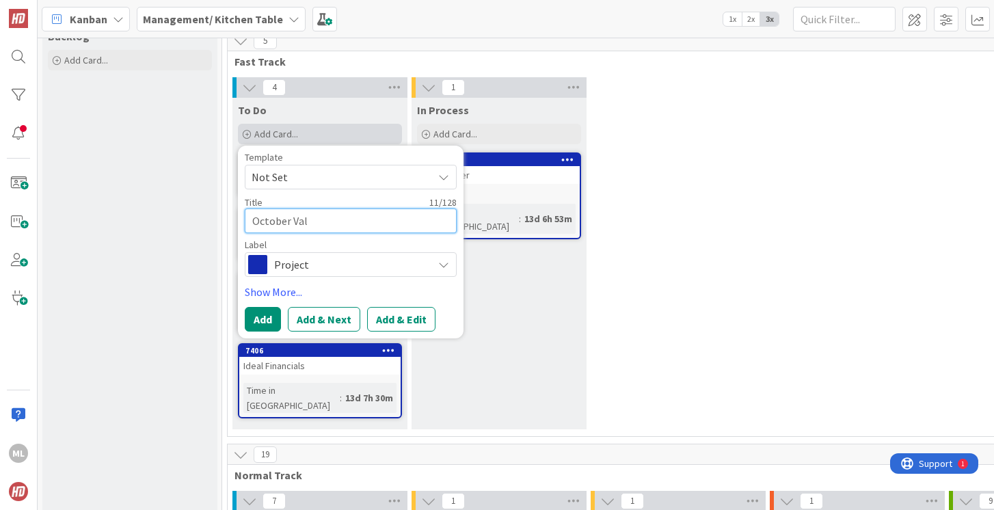
type textarea "x"
type textarea "October Valu"
type textarea "x"
type textarea "October Value"
type textarea "x"
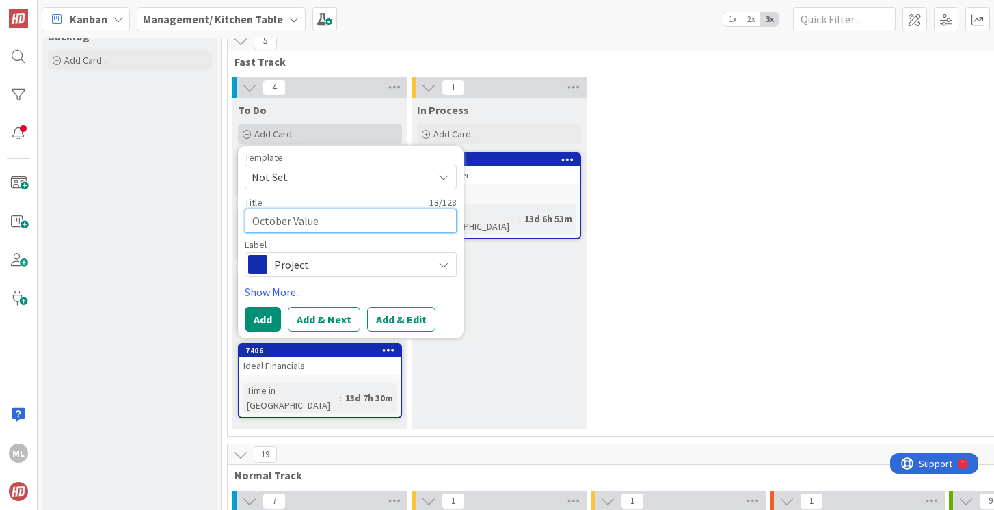
type textarea "October Value"
type textarea "x"
type textarea "October Value C"
type textarea "x"
type textarea "October Value Ca"
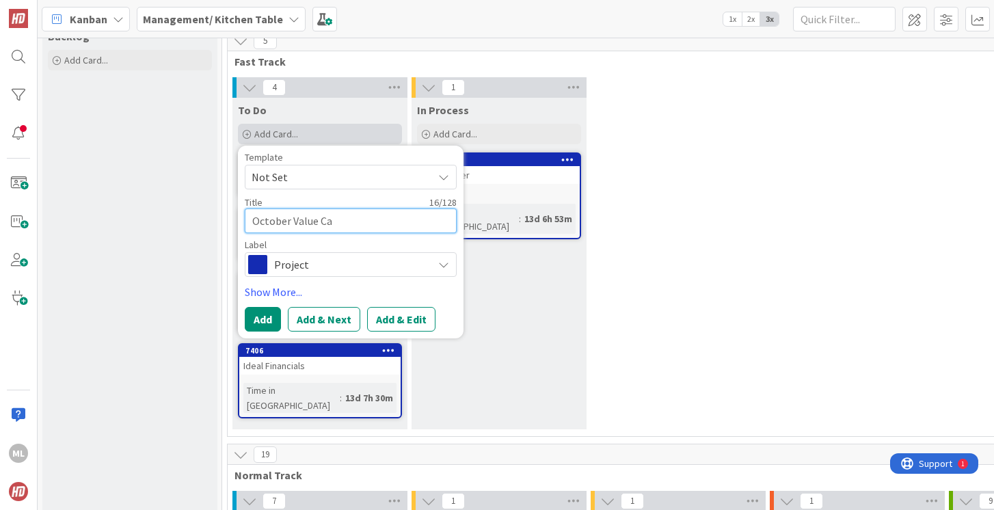
type textarea "x"
type textarea "October Value Cam"
type textarea "x"
type textarea "October Value [PERSON_NAME]"
type textarea "x"
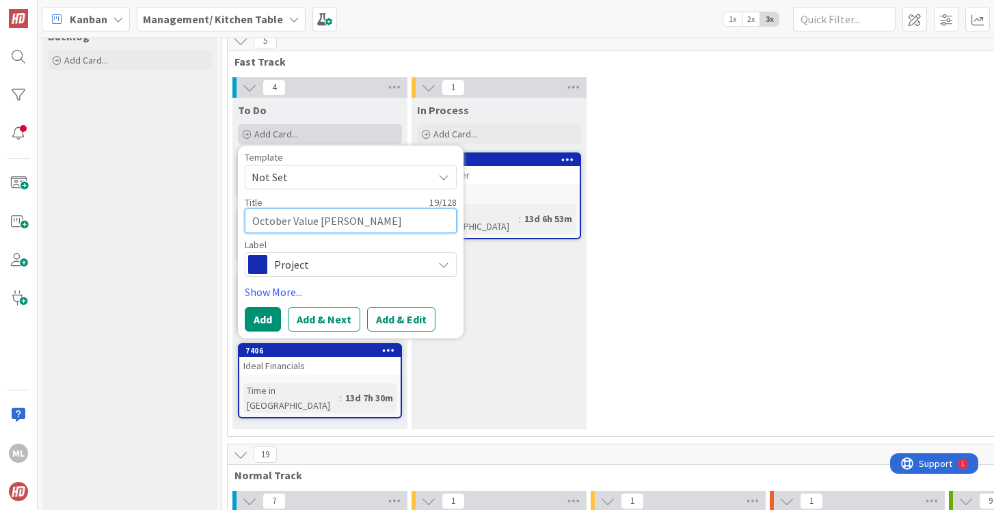
type textarea "October Value Campai"
type textarea "x"
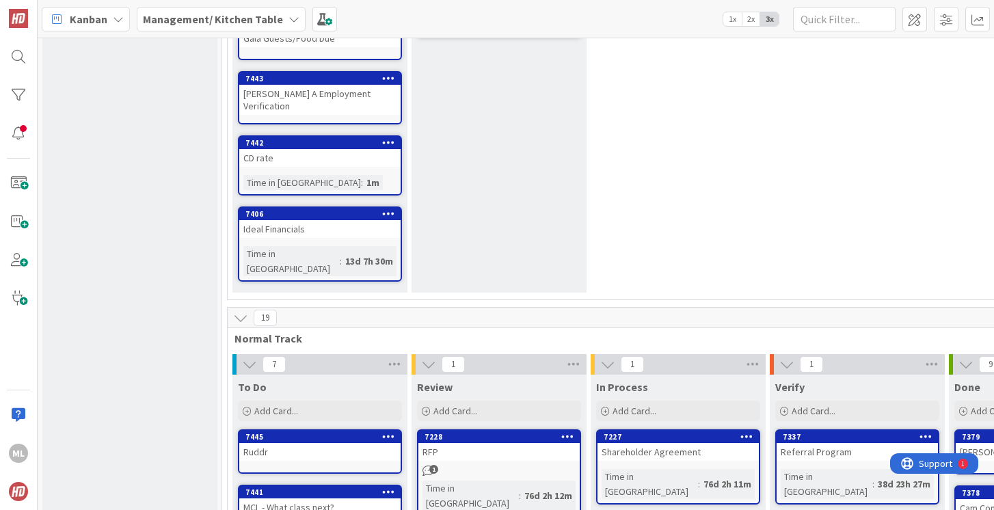
scroll to position [246, 0]
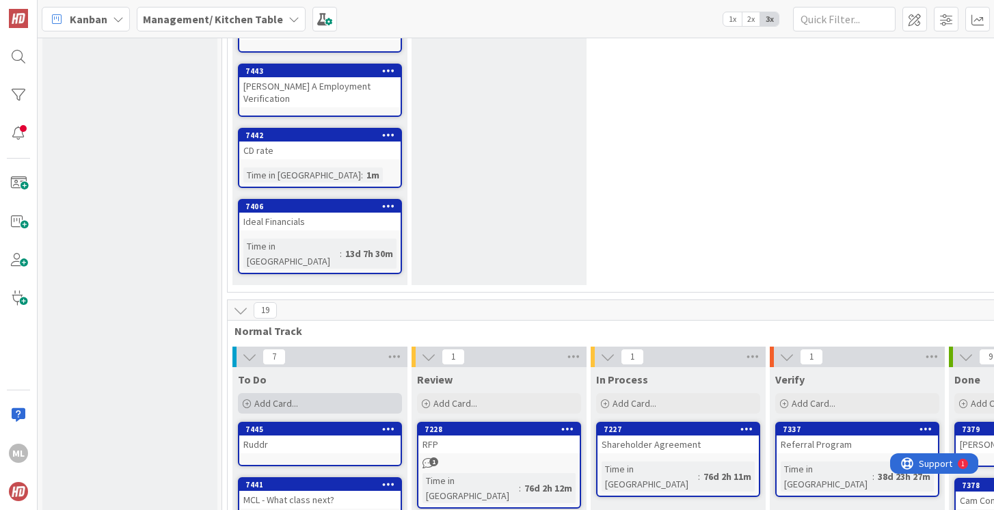
click at [279, 397] on span "Add Card..." at bounding box center [276, 403] width 44 height 12
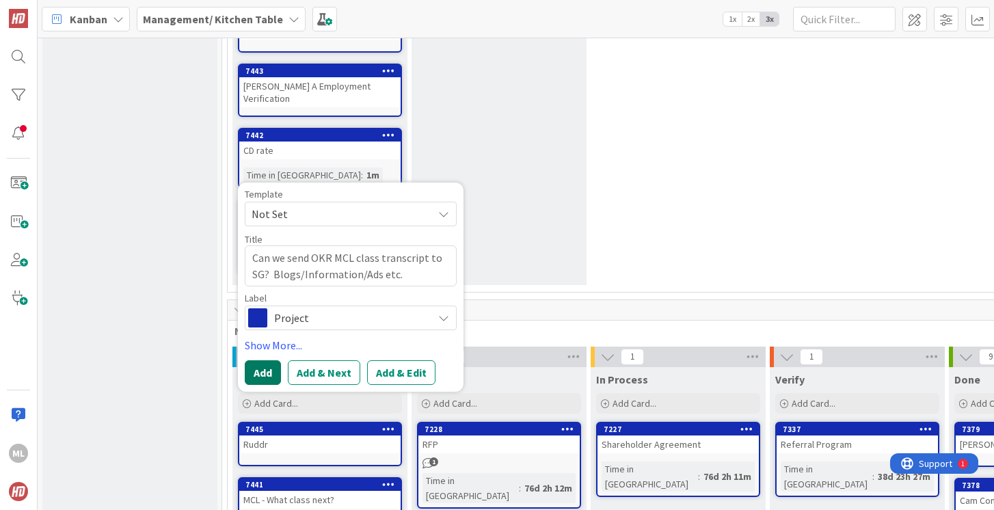
click at [261, 360] on button "Add" at bounding box center [263, 372] width 36 height 25
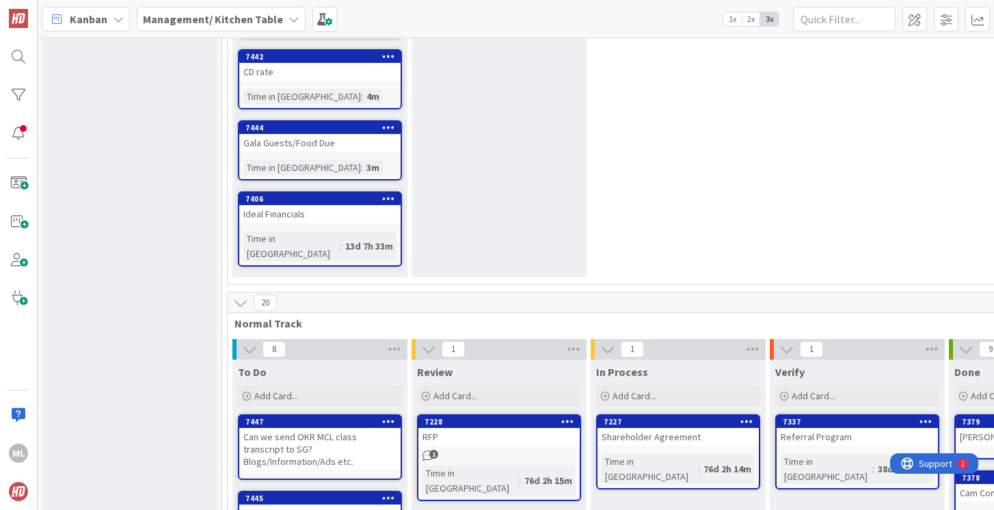
scroll to position [311, 0]
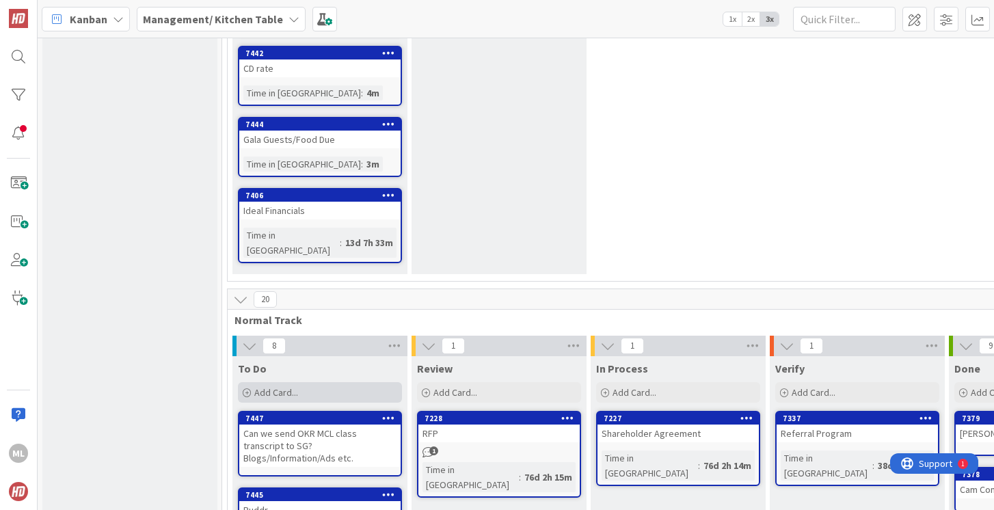
click at [293, 386] on span "Add Card..." at bounding box center [276, 392] width 44 height 12
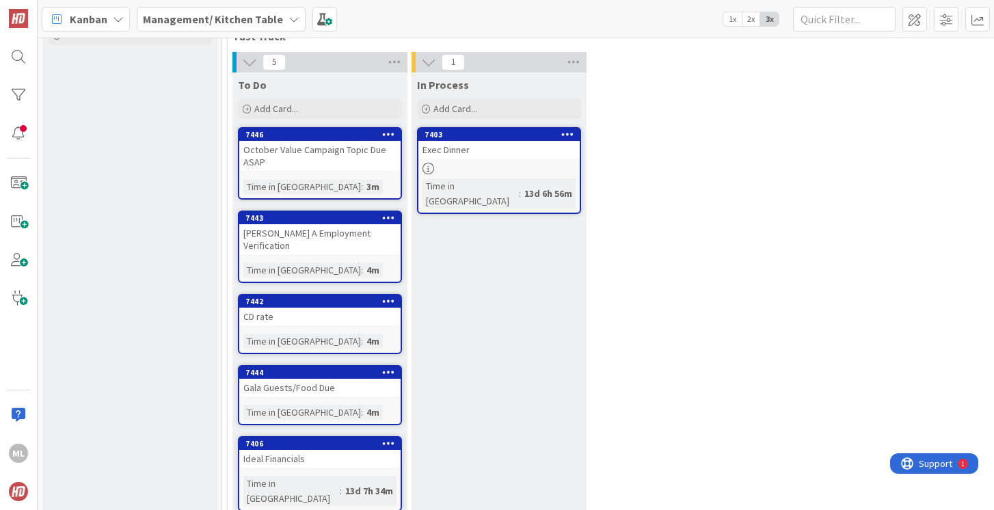
scroll to position [0, 0]
